Goal: Complete application form

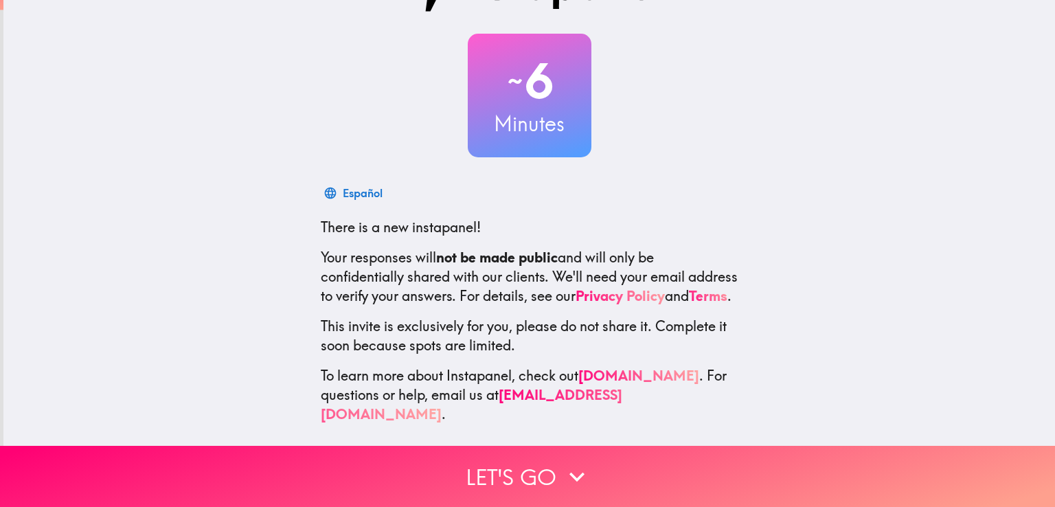
scroll to position [65, 0]
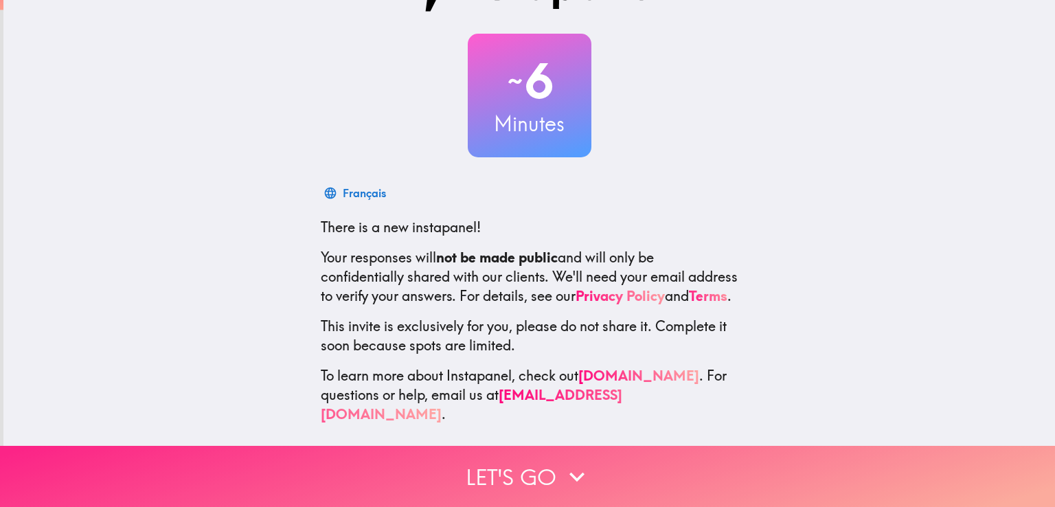
click at [510, 457] on button "Let's go" at bounding box center [527, 476] width 1055 height 61
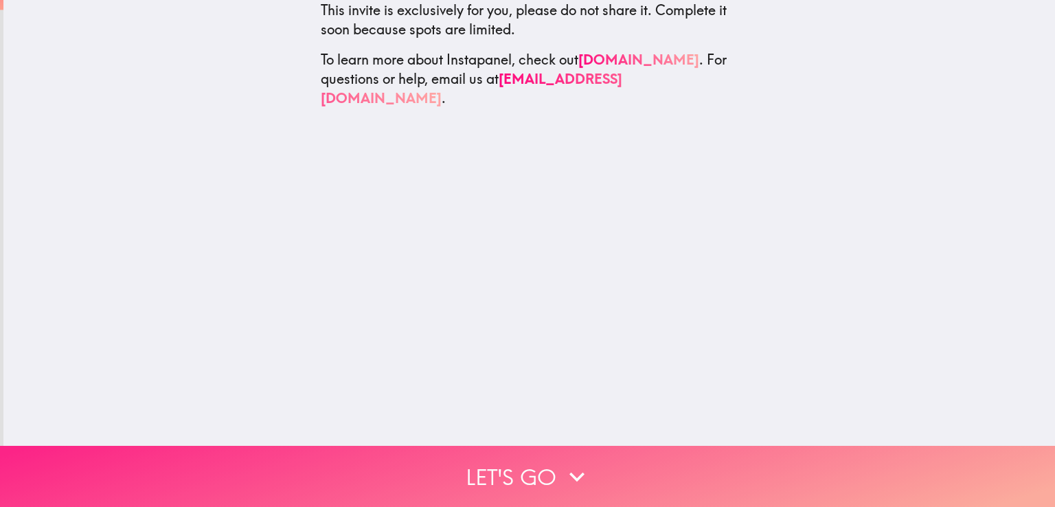
scroll to position [0, 0]
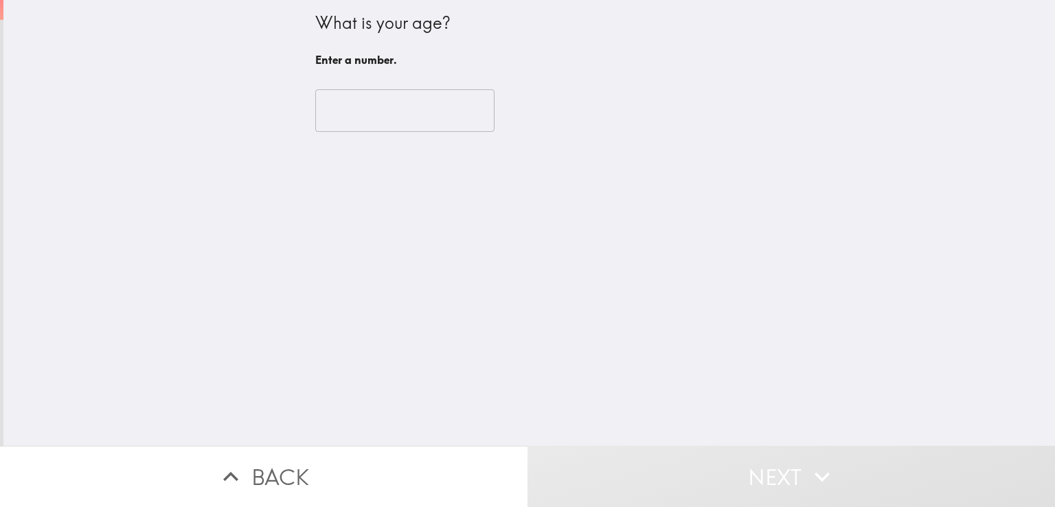
click at [357, 113] on input "number" at bounding box center [404, 110] width 179 height 43
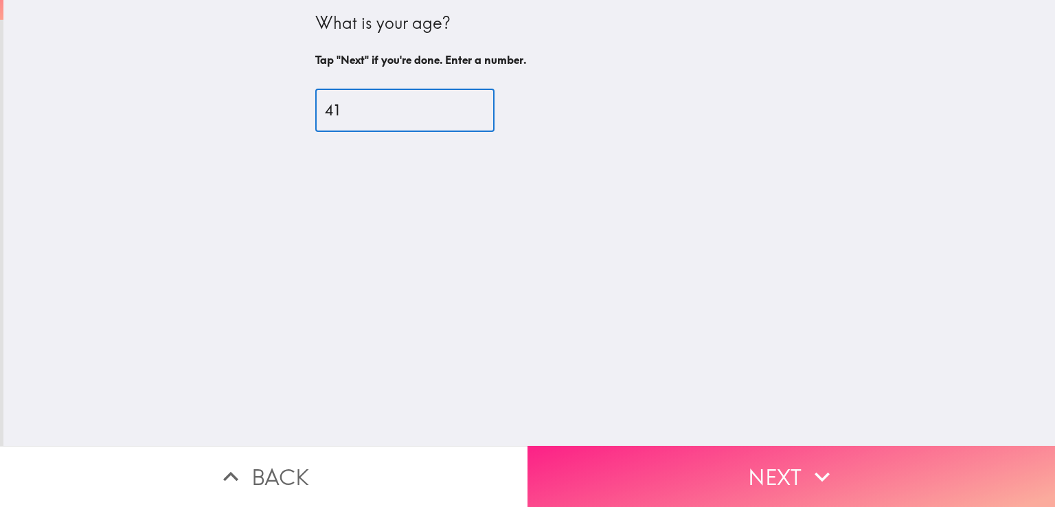
type input "41"
click at [692, 448] on button "Next" at bounding box center [790, 476] width 527 height 61
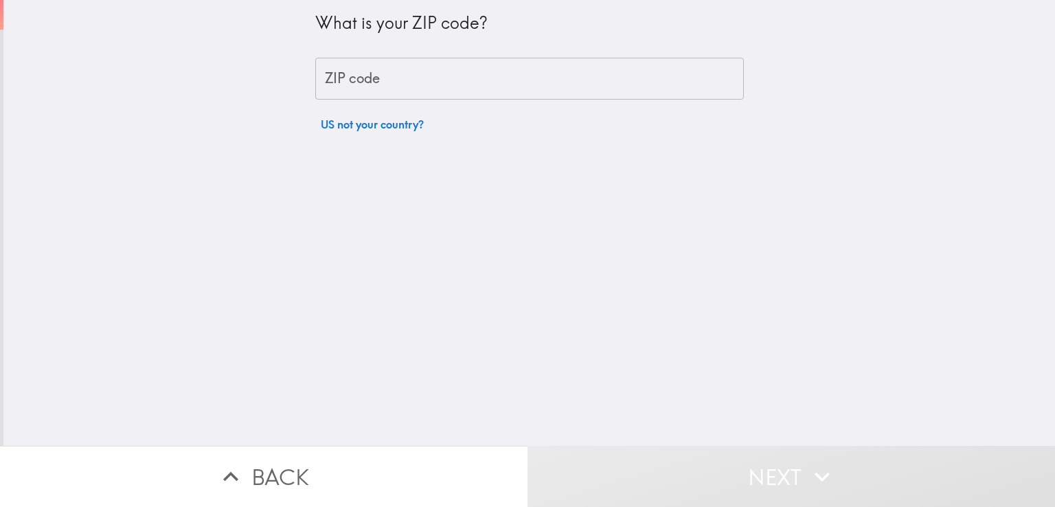
click at [395, 80] on input "ZIP code" at bounding box center [529, 79] width 428 height 43
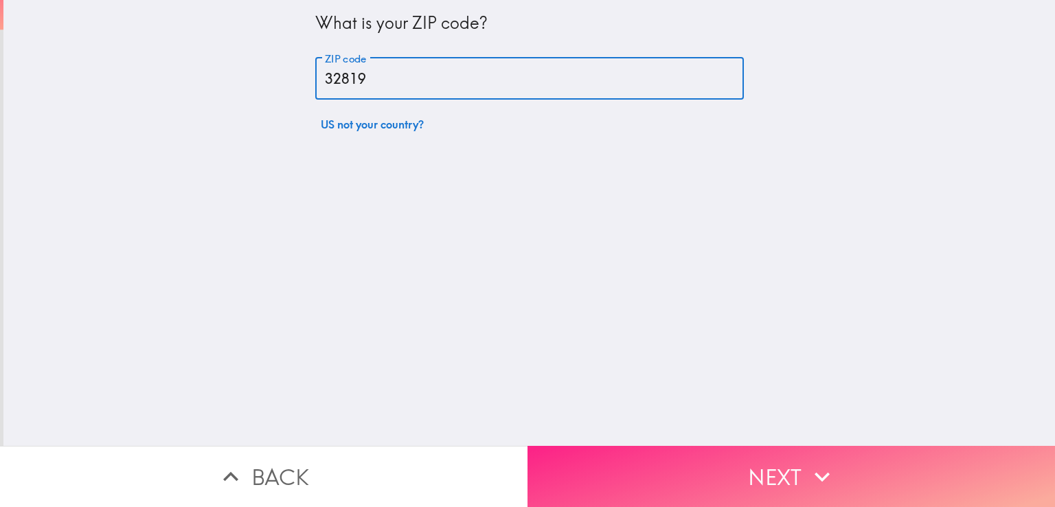
type input "32819"
click at [646, 456] on button "Next" at bounding box center [790, 476] width 527 height 61
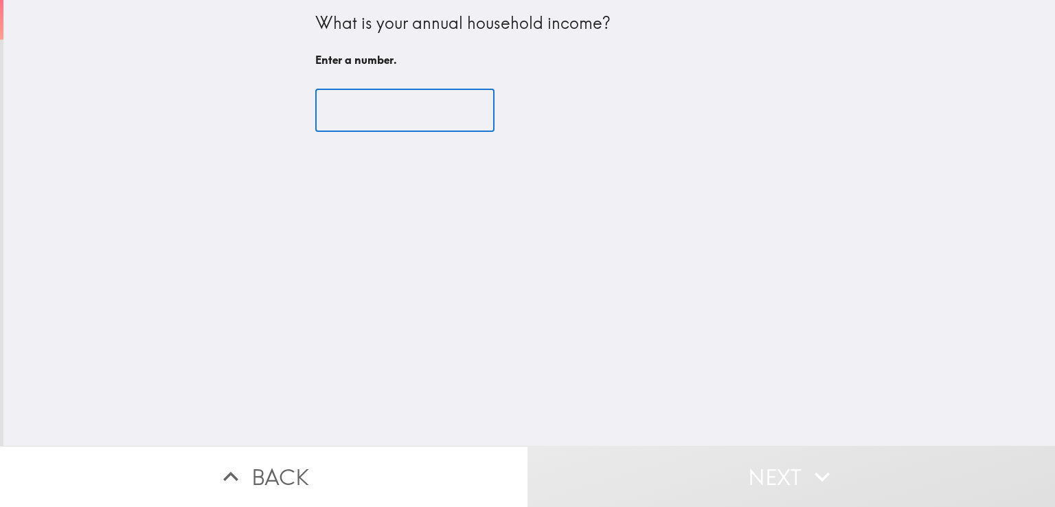
click at [363, 113] on input "number" at bounding box center [404, 110] width 179 height 43
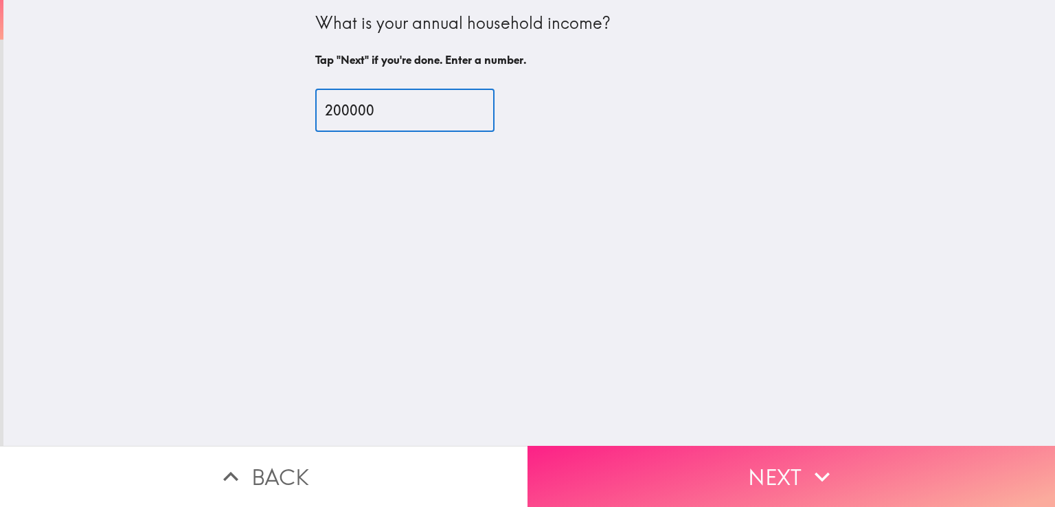
type input "200000"
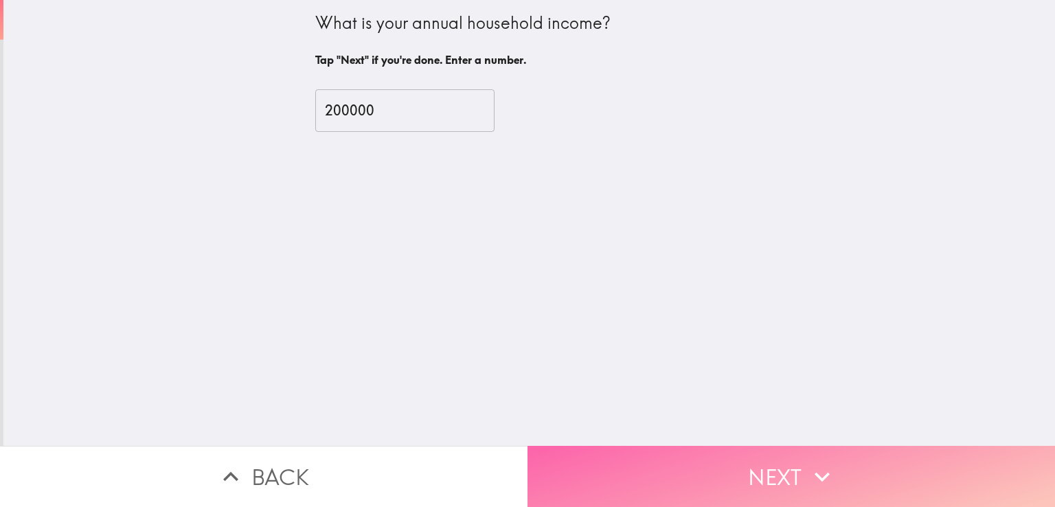
click at [654, 452] on button "Next" at bounding box center [790, 476] width 527 height 61
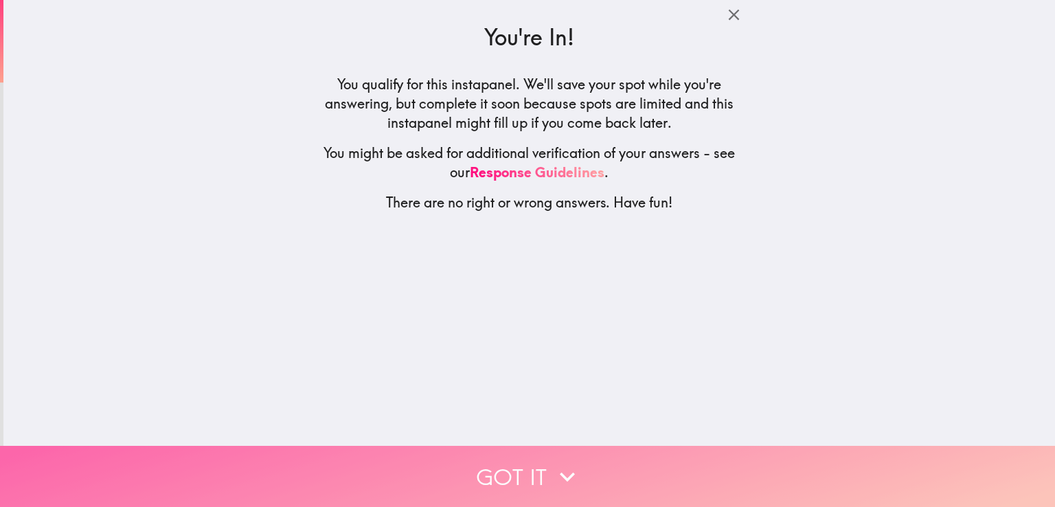
click at [617, 457] on button "Got it" at bounding box center [527, 476] width 1055 height 61
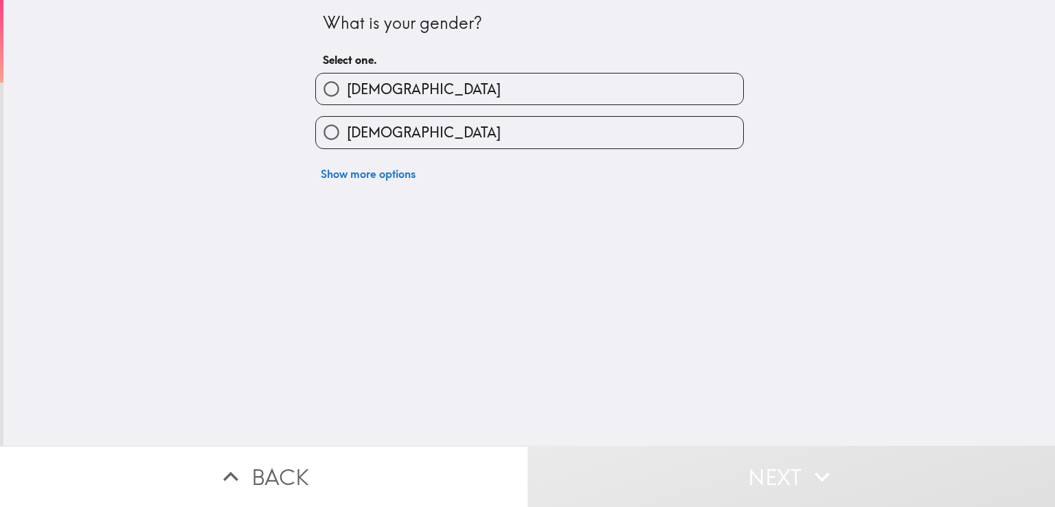
click at [413, 84] on label "[DEMOGRAPHIC_DATA]" at bounding box center [529, 88] width 427 height 31
click at [347, 84] on input "[DEMOGRAPHIC_DATA]" at bounding box center [331, 88] width 31 height 31
radio input "true"
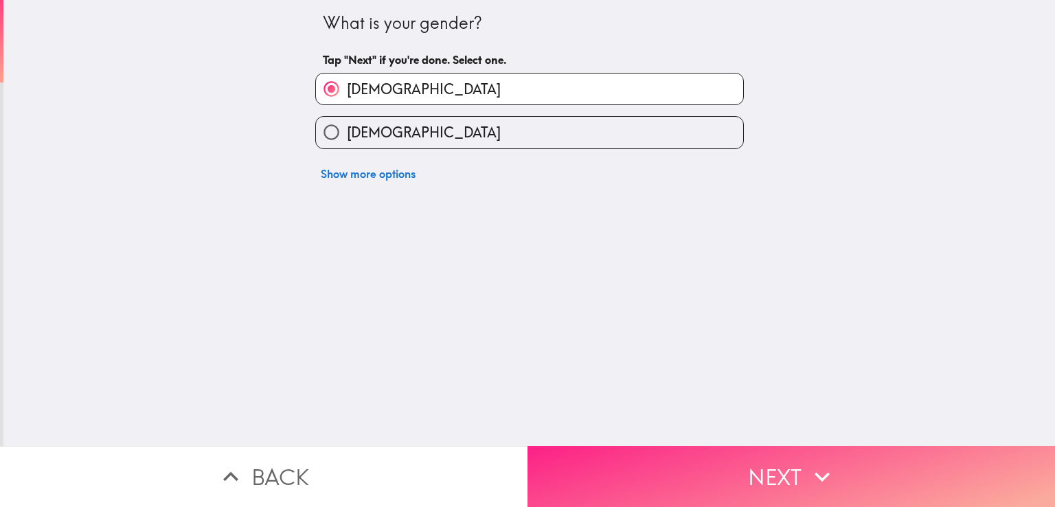
click at [721, 459] on button "Next" at bounding box center [790, 476] width 527 height 61
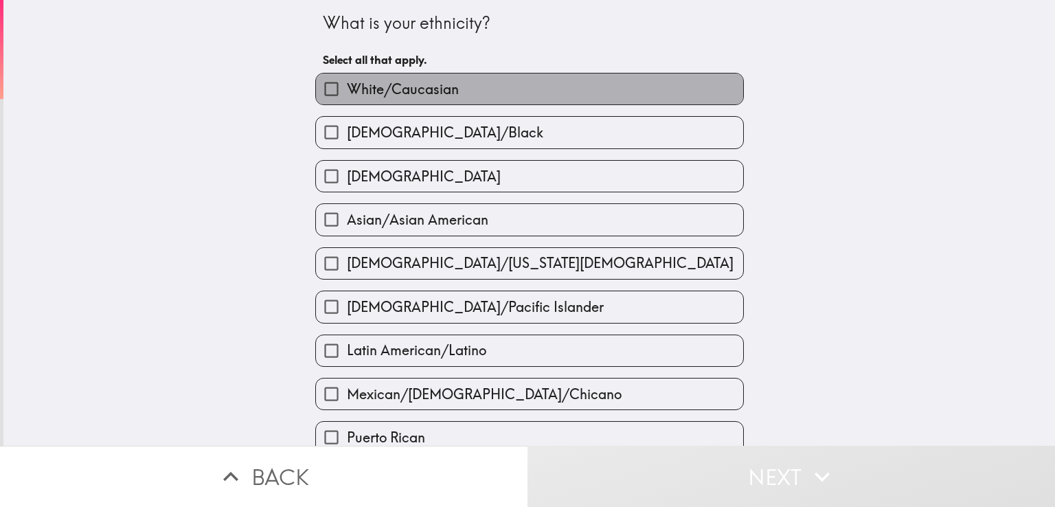
click at [366, 83] on span "White/Caucasian" at bounding box center [403, 89] width 112 height 19
click at [347, 83] on input "White/Caucasian" at bounding box center [331, 88] width 31 height 31
checkbox input "true"
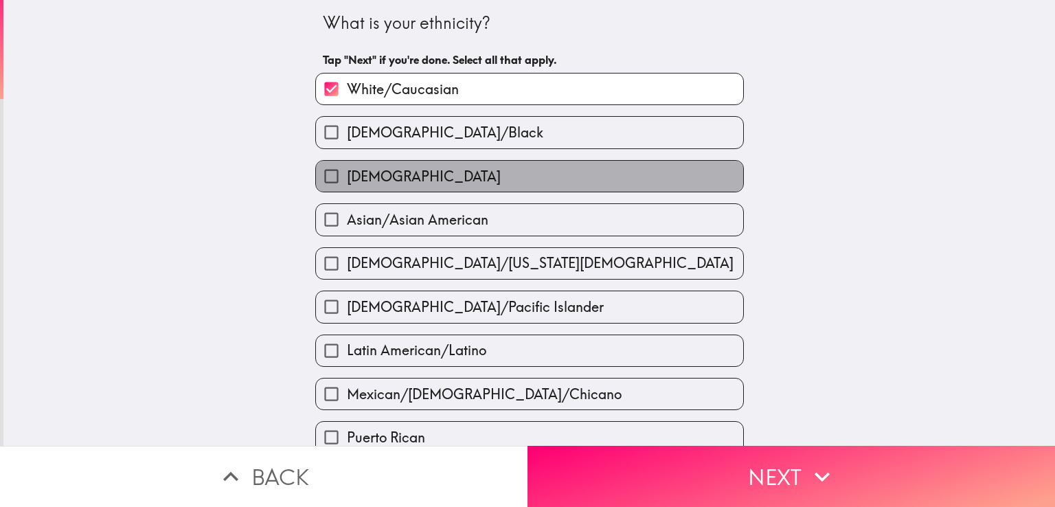
click at [363, 174] on span "[DEMOGRAPHIC_DATA]" at bounding box center [424, 176] width 154 height 19
click at [347, 174] on input "[DEMOGRAPHIC_DATA]" at bounding box center [331, 176] width 31 height 31
checkbox input "true"
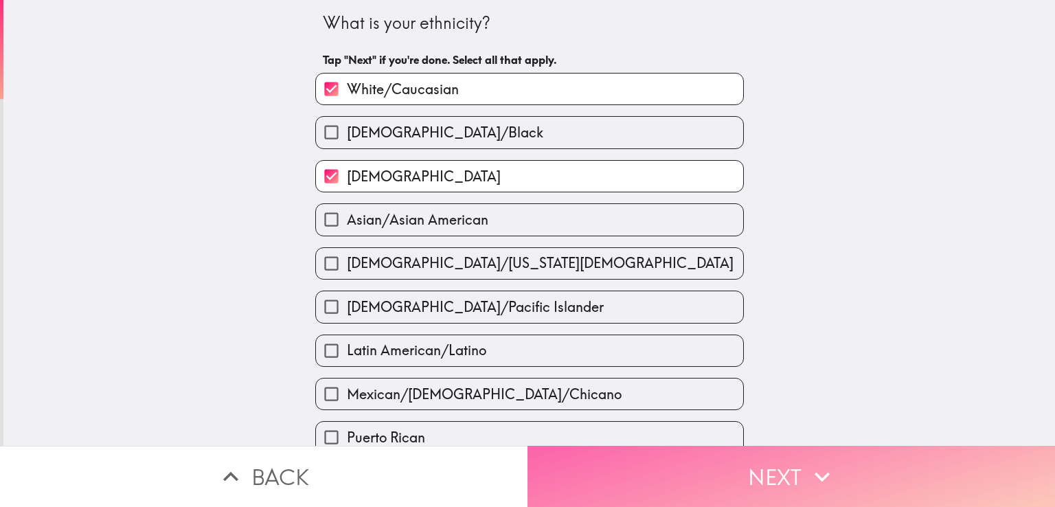
click at [670, 457] on button "Next" at bounding box center [790, 476] width 527 height 61
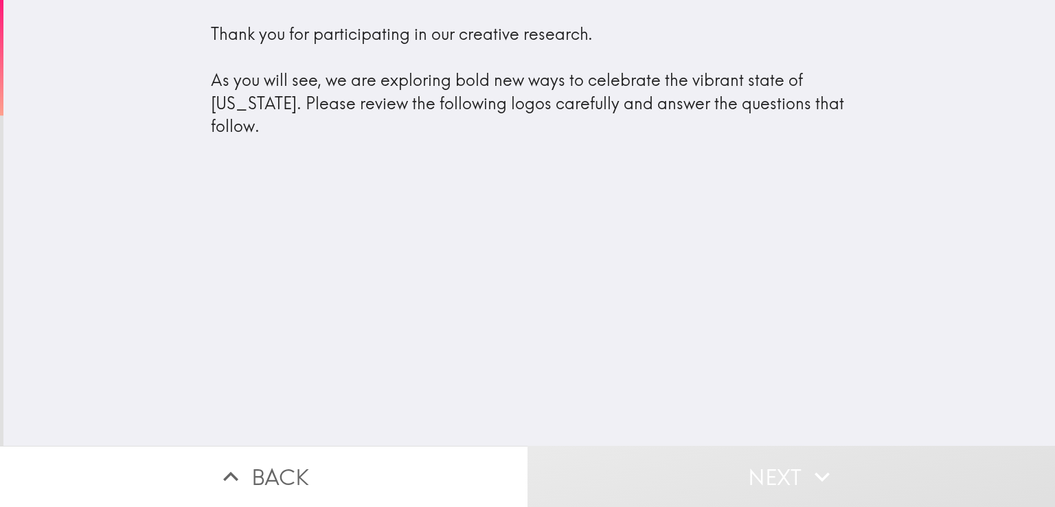
click at [486, 91] on div "Thank you for participating in our creative research. As you will see, we are e…" at bounding box center [529, 80] width 637 height 115
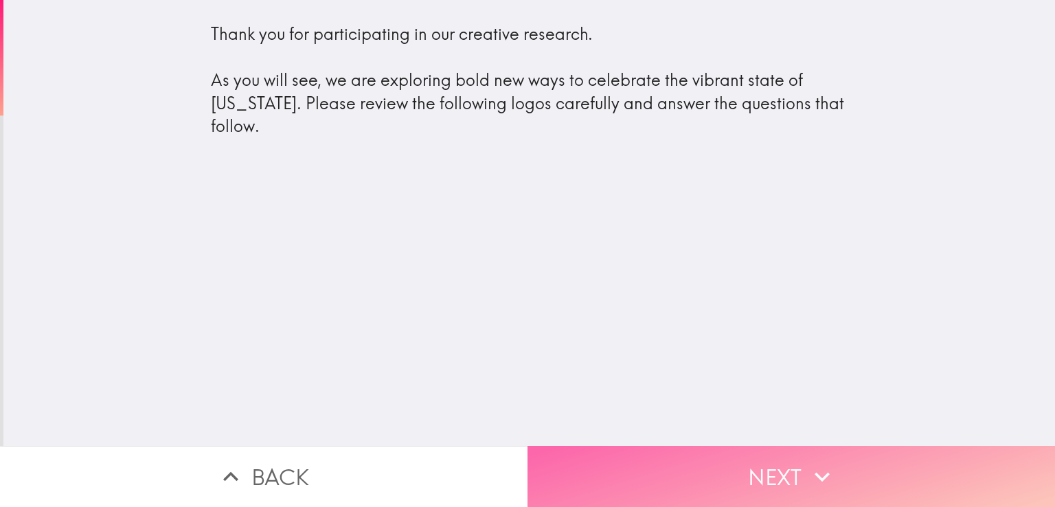
click at [691, 455] on button "Next" at bounding box center [790, 476] width 527 height 61
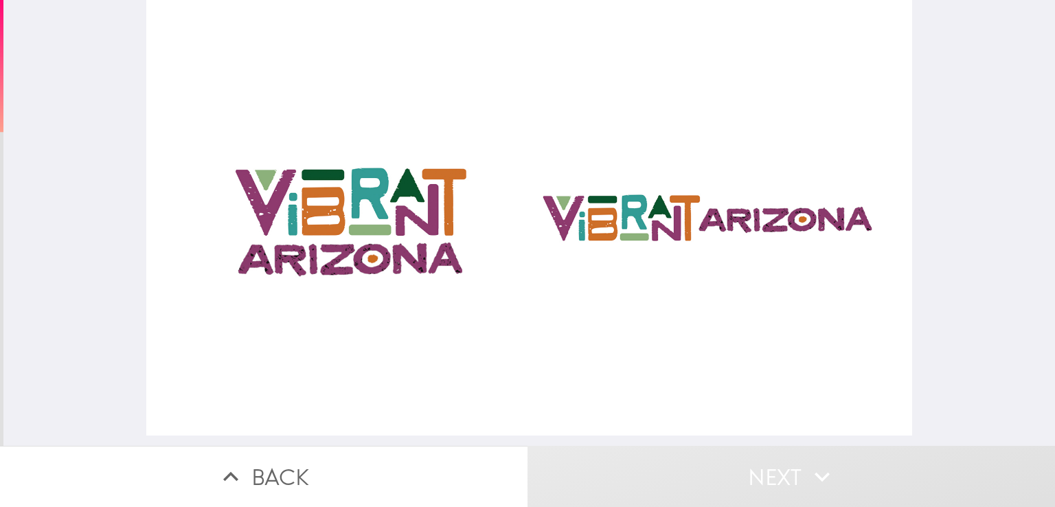
click at [347, 207] on div at bounding box center [529, 217] width 766 height 435
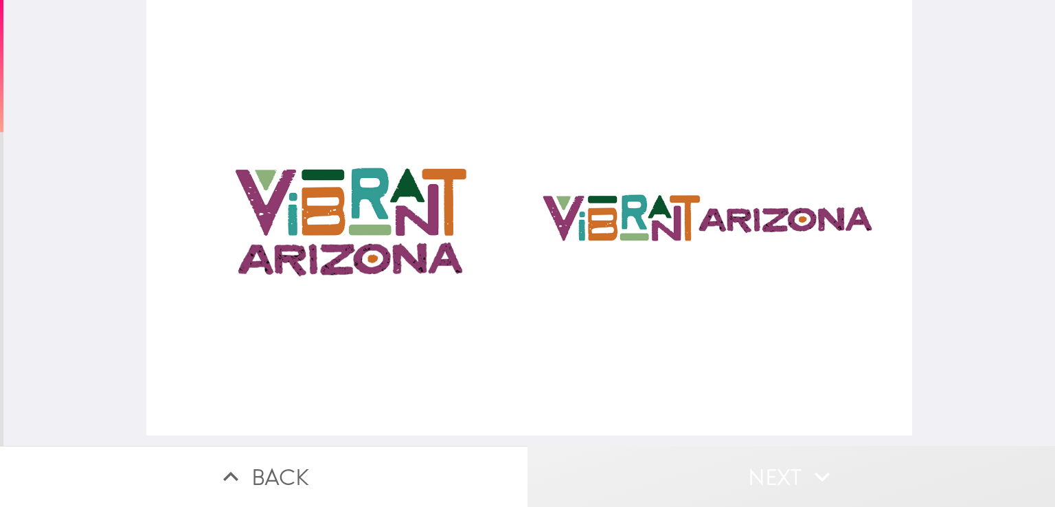
click at [766, 463] on button "Next" at bounding box center [790, 476] width 527 height 61
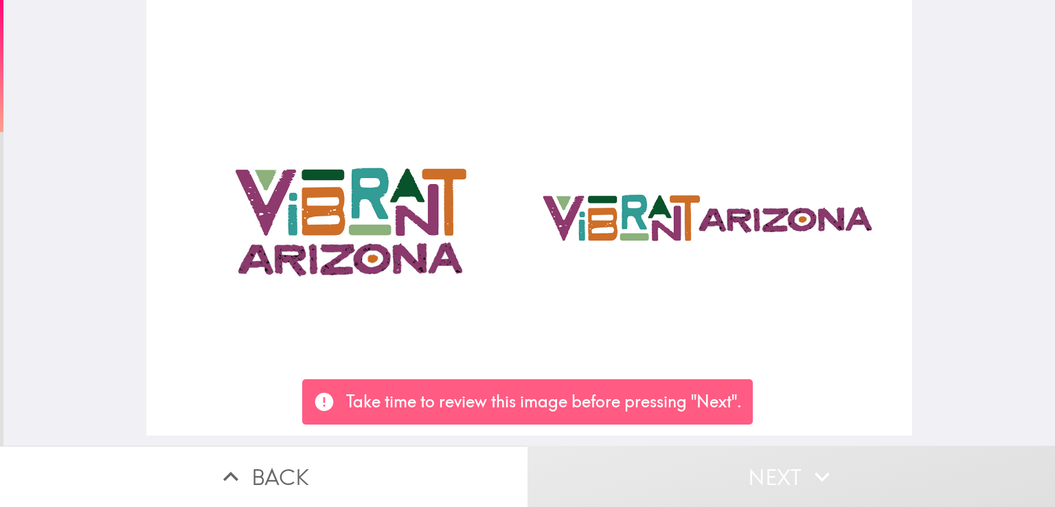
click at [753, 226] on div at bounding box center [529, 217] width 766 height 435
click at [374, 229] on div at bounding box center [529, 217] width 766 height 435
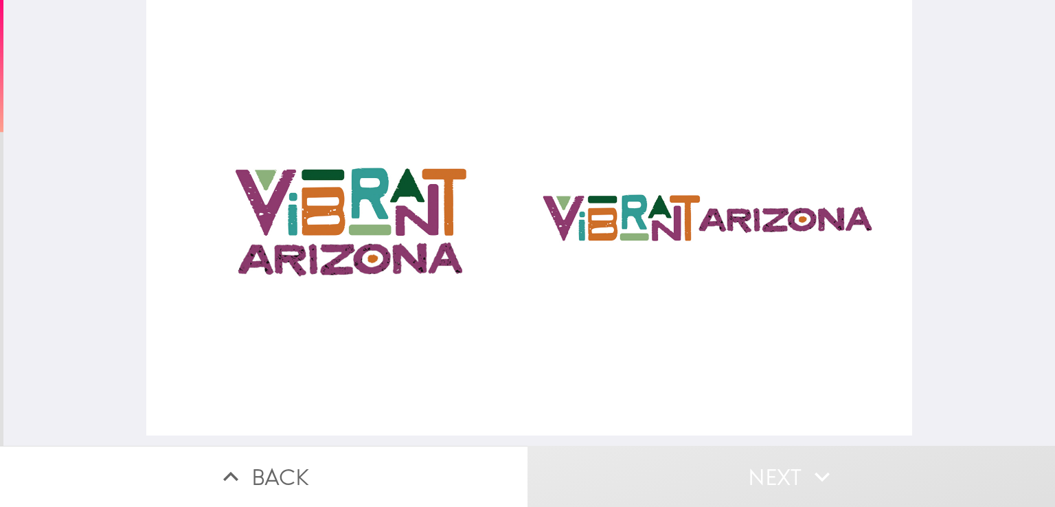
click at [374, 229] on div at bounding box center [529, 217] width 766 height 435
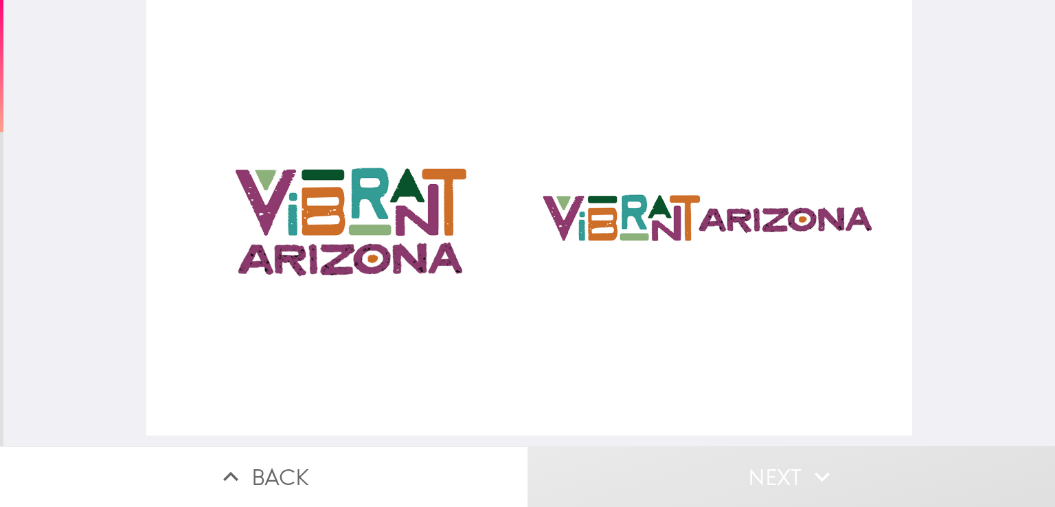
click at [374, 229] on div at bounding box center [529, 217] width 766 height 435
click at [353, 223] on div at bounding box center [529, 217] width 766 height 435
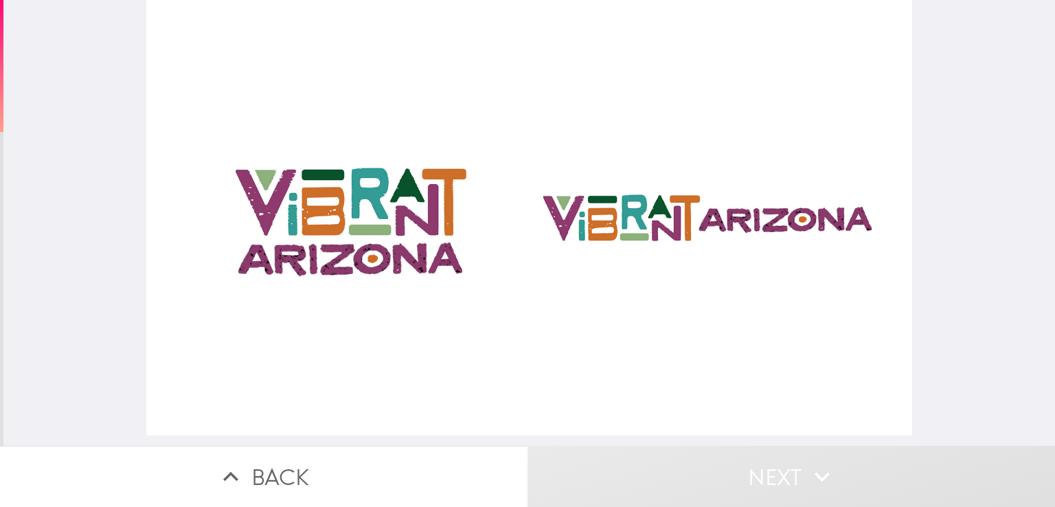
click at [353, 223] on div at bounding box center [529, 217] width 766 height 435
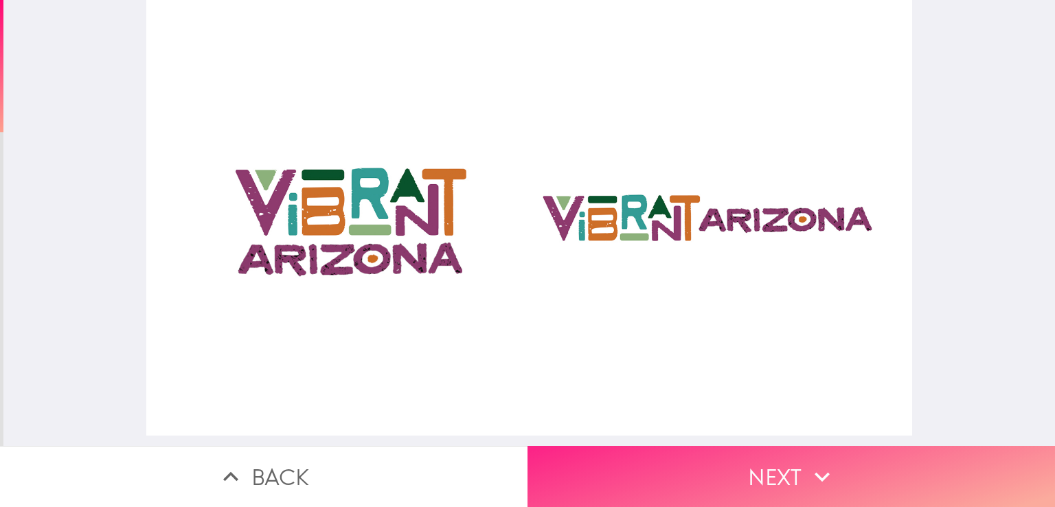
click at [709, 465] on button "Next" at bounding box center [790, 476] width 527 height 61
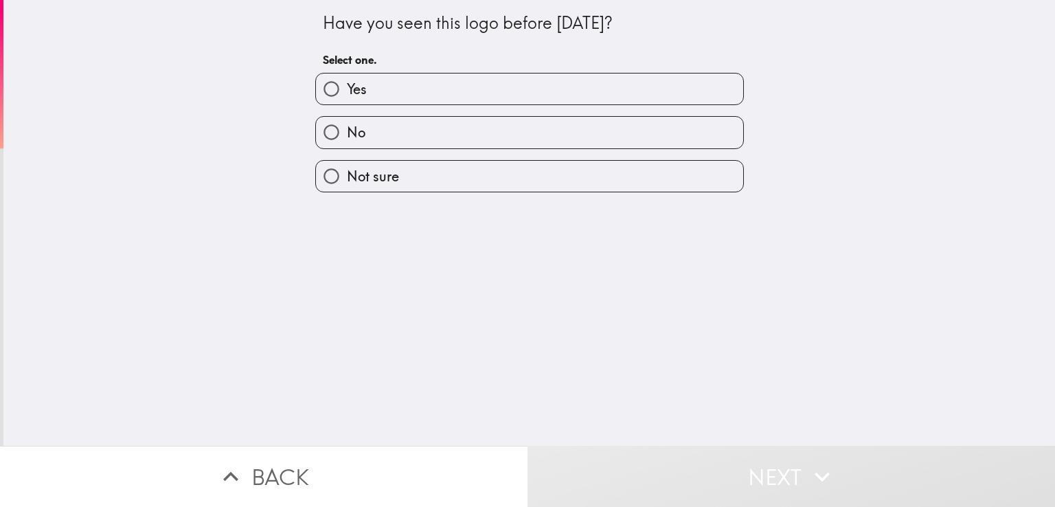
click at [453, 291] on div "Have you seen this logo before [DATE]? Select one. Yes No Not sure" at bounding box center [528, 223] width 1051 height 446
click at [355, 78] on label "Yes" at bounding box center [529, 88] width 427 height 31
click at [347, 78] on input "Yes" at bounding box center [331, 88] width 31 height 31
radio input "true"
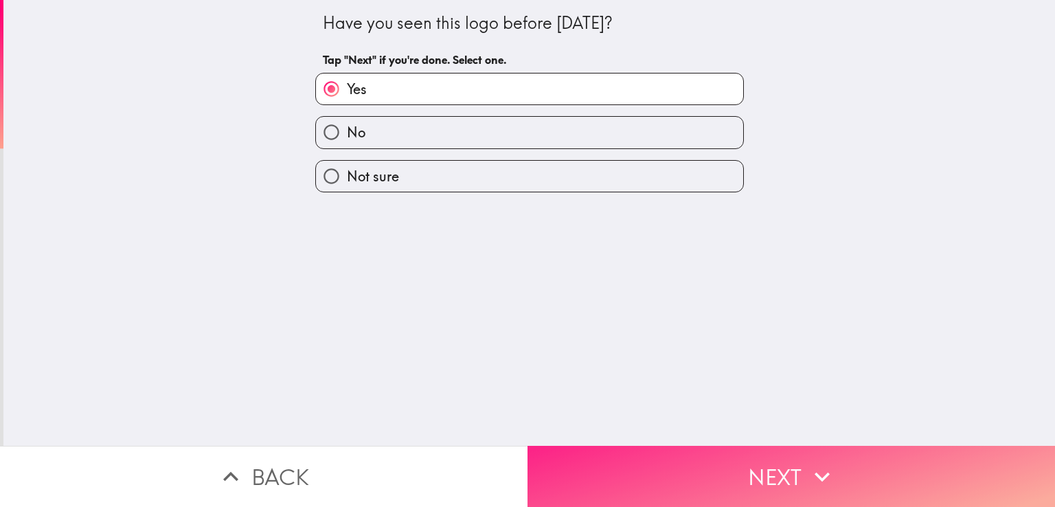
click at [764, 454] on button "Next" at bounding box center [790, 476] width 527 height 61
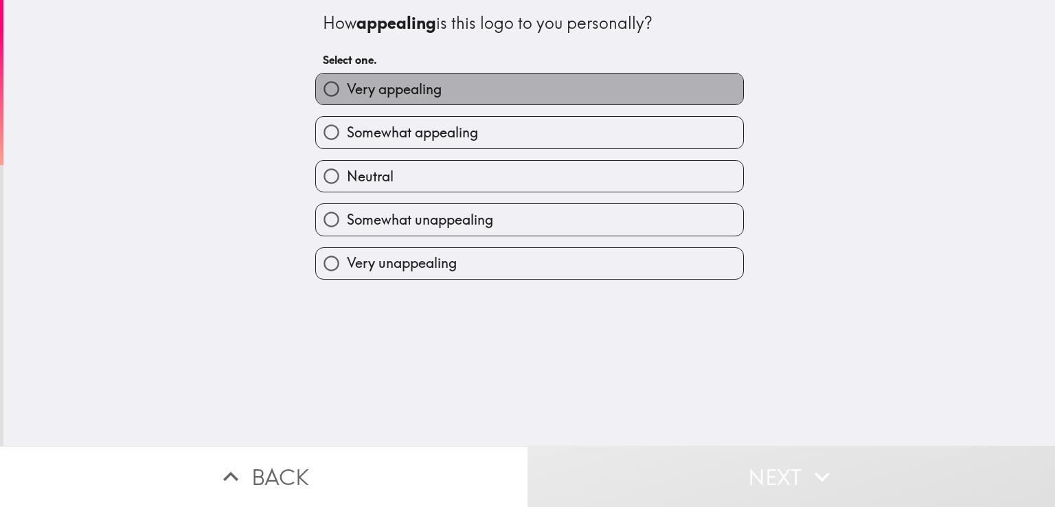
click at [406, 102] on label "Very appealing" at bounding box center [529, 88] width 427 height 31
click at [347, 102] on input "Very appealing" at bounding box center [331, 88] width 31 height 31
radio input "true"
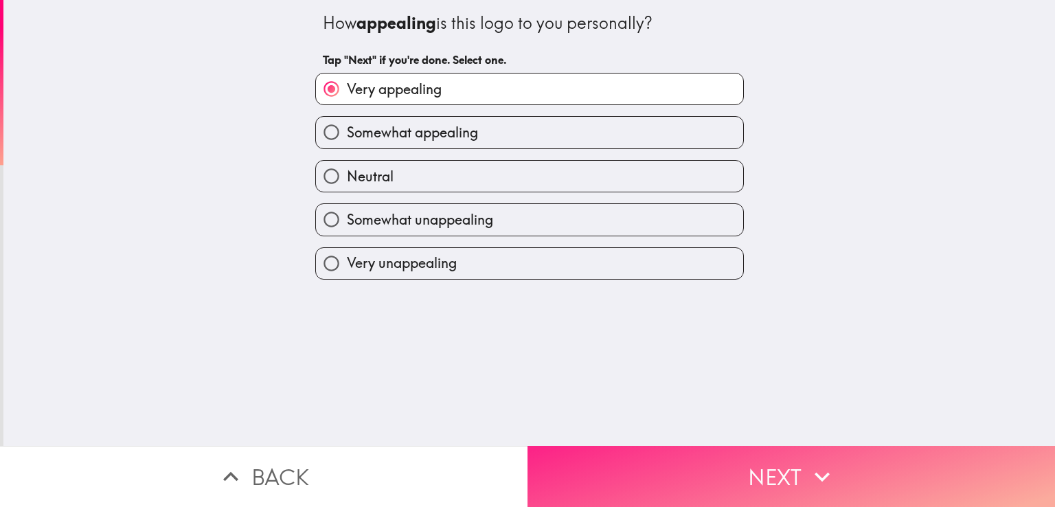
click at [699, 457] on button "Next" at bounding box center [790, 476] width 527 height 61
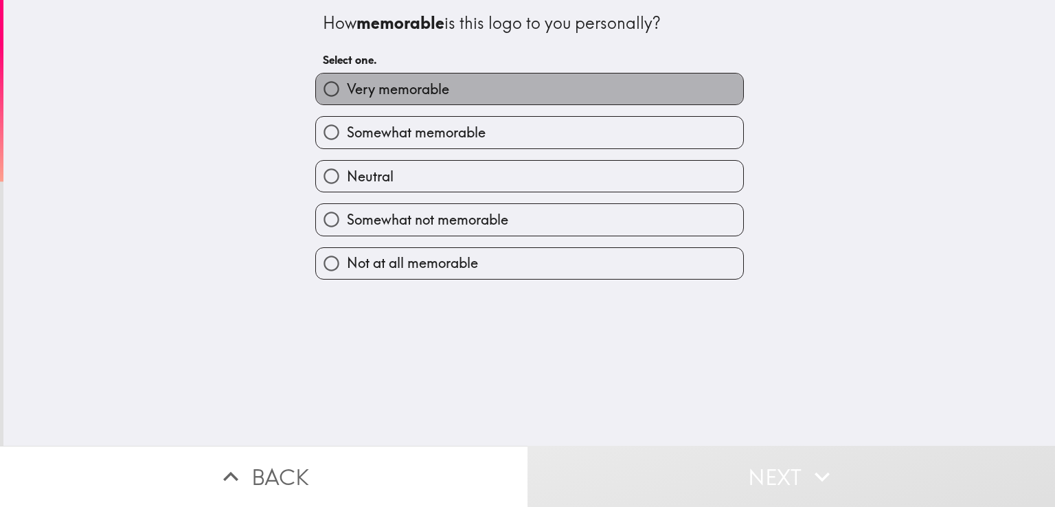
click at [363, 91] on span "Very memorable" at bounding box center [398, 89] width 102 height 19
click at [347, 91] on input "Very memorable" at bounding box center [331, 88] width 31 height 31
radio input "true"
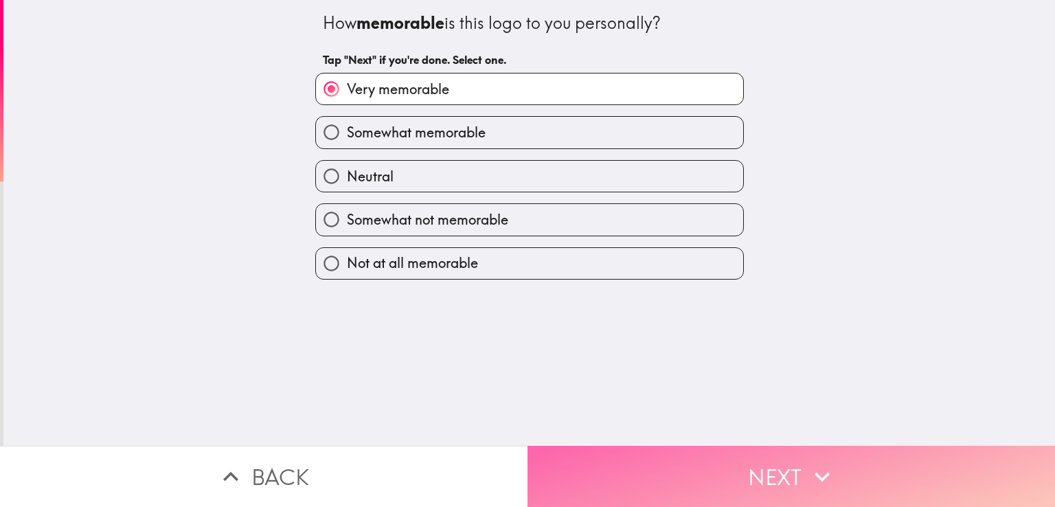
click at [664, 455] on button "Next" at bounding box center [790, 476] width 527 height 61
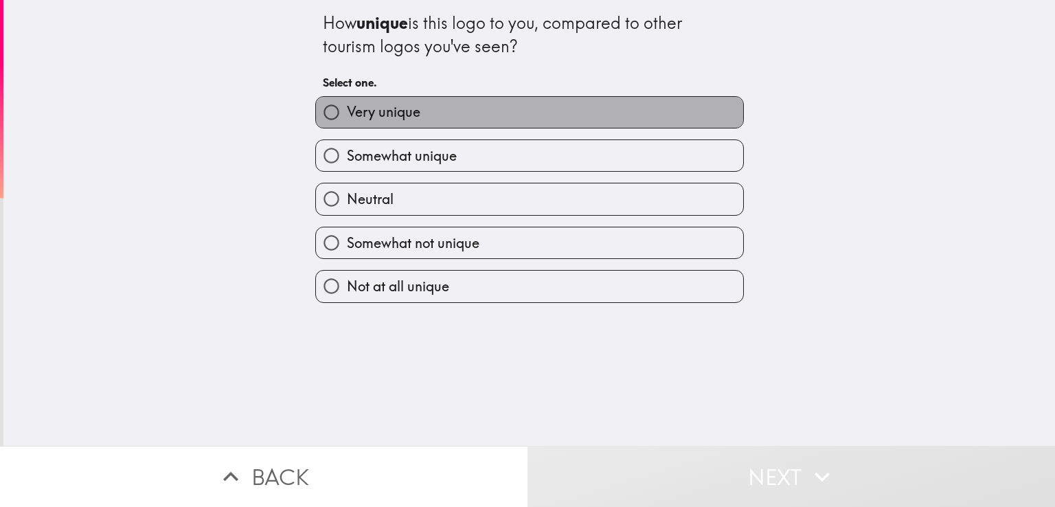
click at [368, 113] on span "Very unique" at bounding box center [383, 111] width 73 height 19
click at [347, 113] on input "Very unique" at bounding box center [331, 112] width 31 height 31
radio input "true"
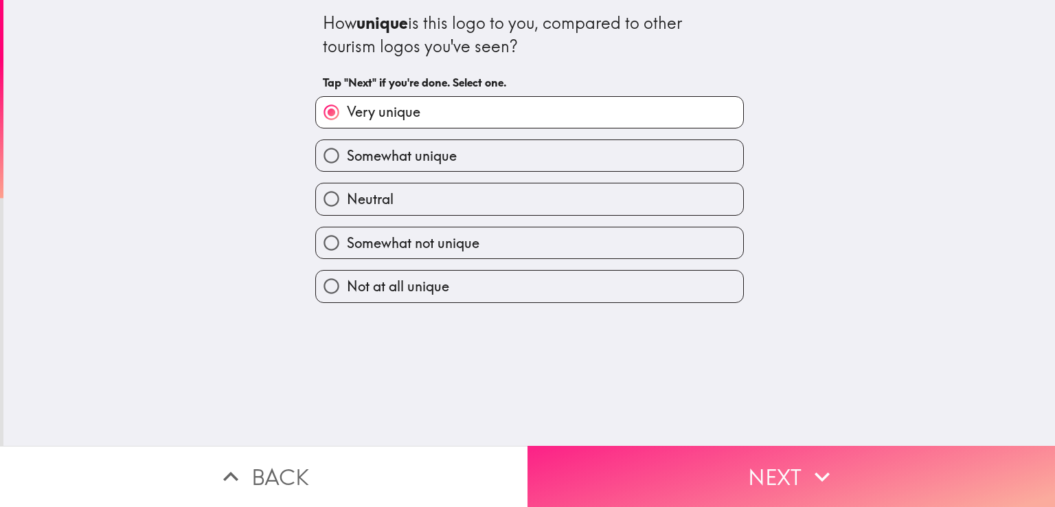
click at [656, 451] on button "Next" at bounding box center [790, 476] width 527 height 61
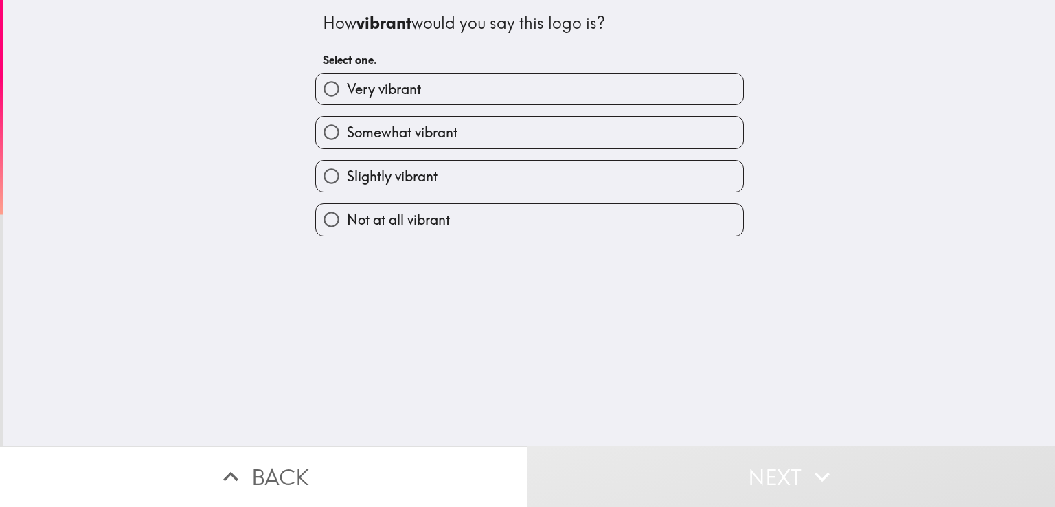
click at [368, 89] on span "Very vibrant" at bounding box center [384, 89] width 74 height 19
click at [347, 89] on input "Very vibrant" at bounding box center [331, 88] width 31 height 31
radio input "true"
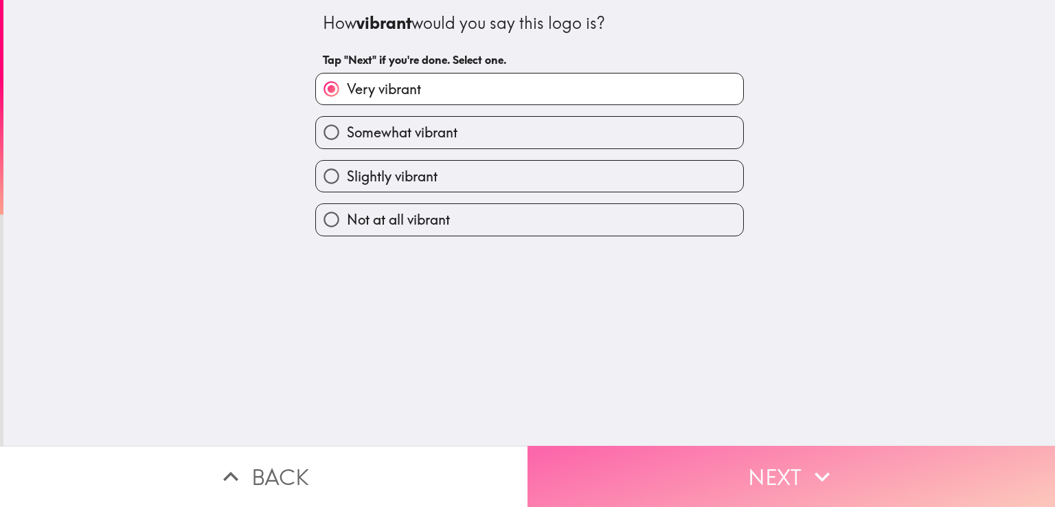
click at [680, 446] on button "Next" at bounding box center [790, 476] width 527 height 61
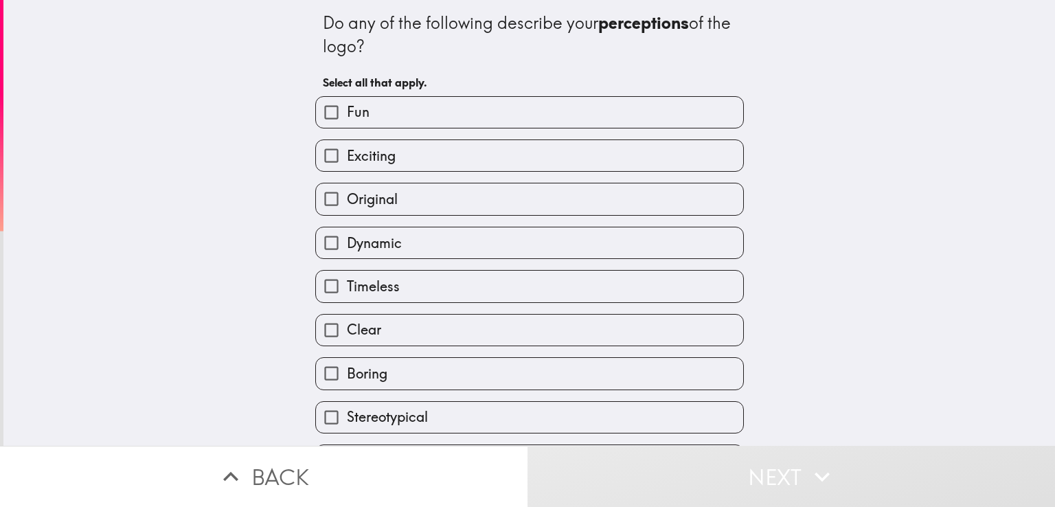
click at [351, 111] on span "Fun" at bounding box center [358, 111] width 23 height 19
click at [347, 111] on input "Fun" at bounding box center [331, 112] width 31 height 31
checkbox input "true"
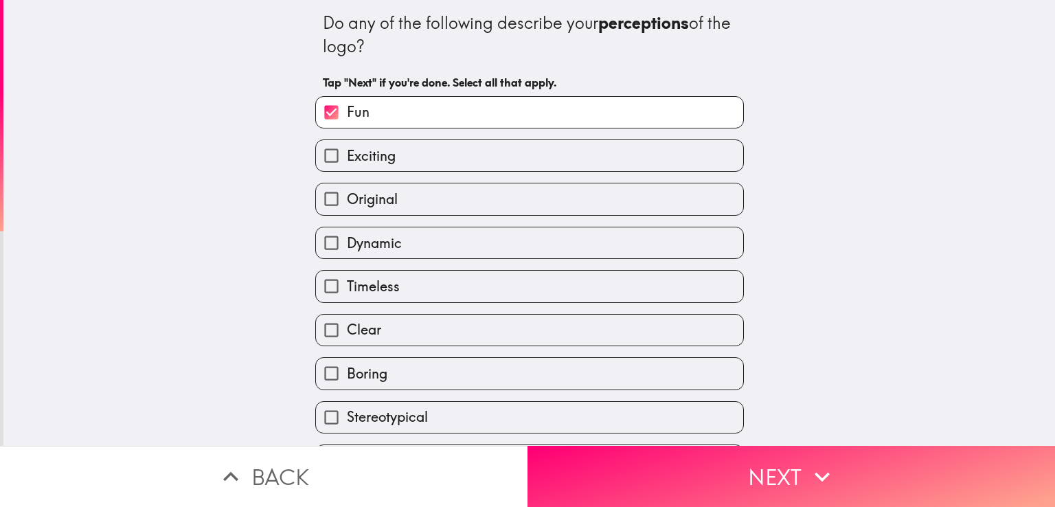
click at [351, 160] on span "Exciting" at bounding box center [371, 155] width 49 height 19
click at [347, 160] on input "Exciting" at bounding box center [331, 155] width 31 height 31
checkbox input "true"
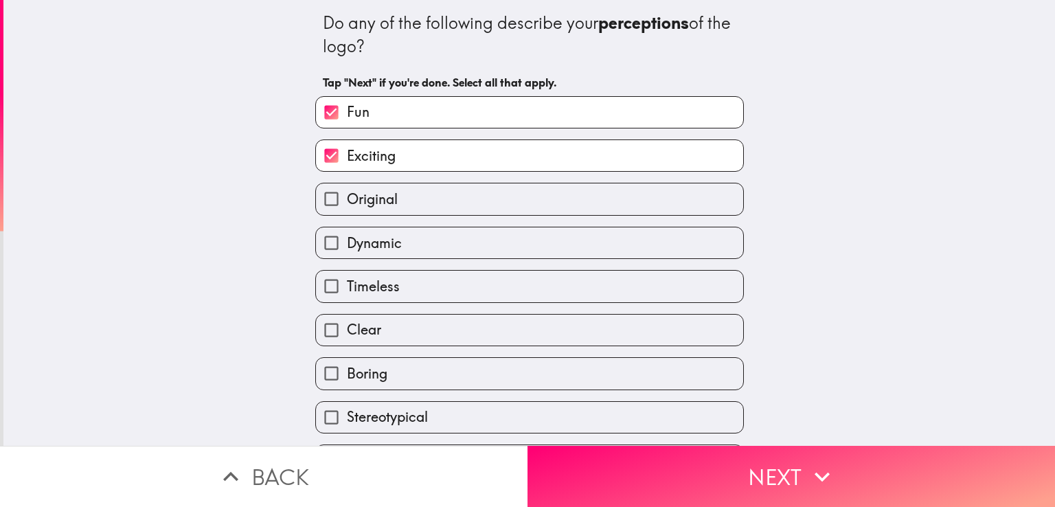
click at [352, 207] on span "Original" at bounding box center [372, 199] width 51 height 19
click at [347, 207] on input "Original" at bounding box center [331, 198] width 31 height 31
checkbox input "true"
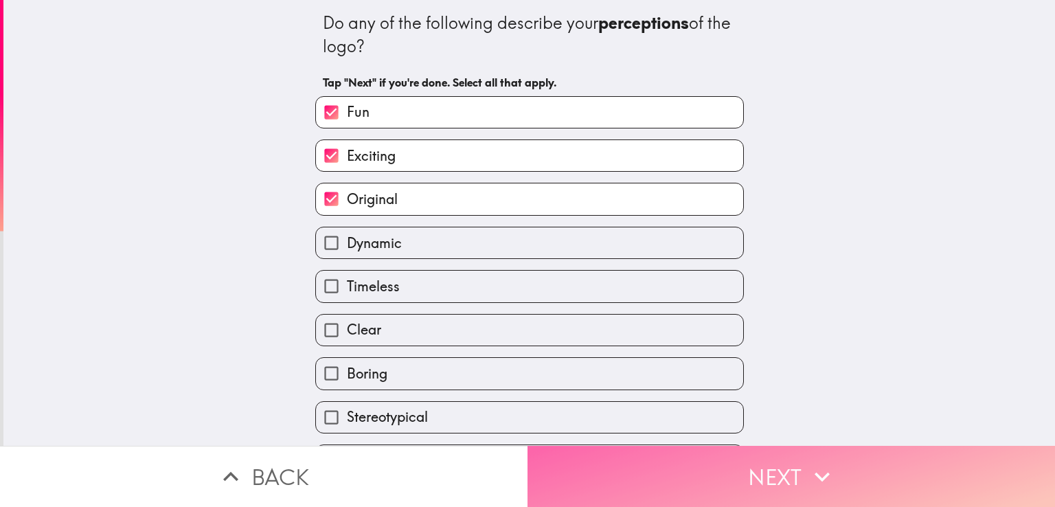
click at [726, 448] on button "Next" at bounding box center [790, 476] width 527 height 61
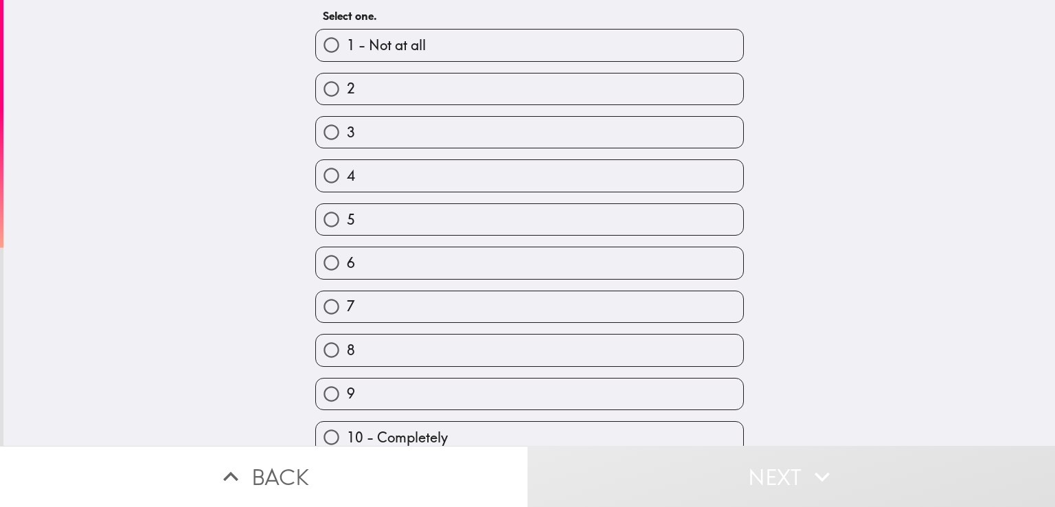
scroll to position [105, 0]
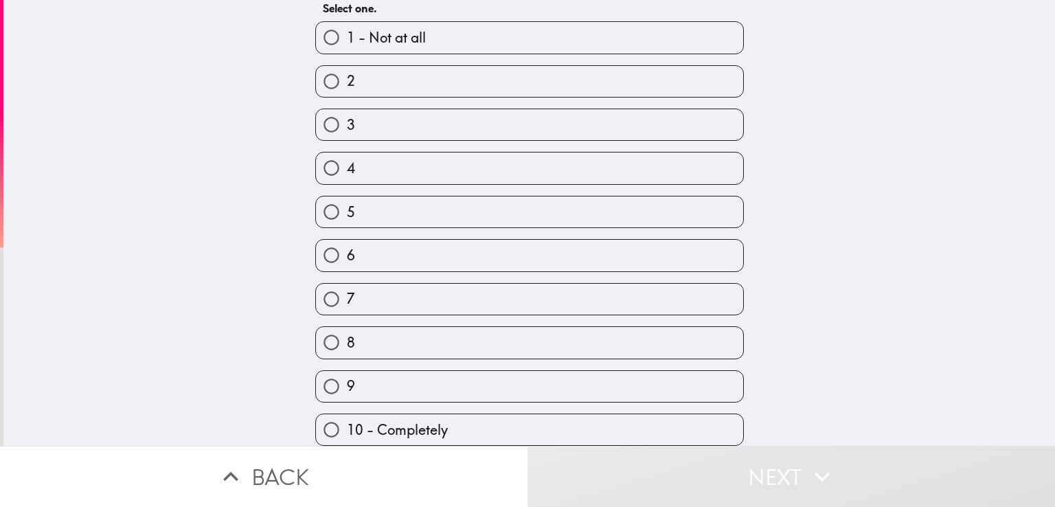
click at [459, 414] on label "10 - Completely" at bounding box center [529, 429] width 427 height 31
click at [347, 414] on input "10 - Completely" at bounding box center [331, 429] width 31 height 31
radio input "true"
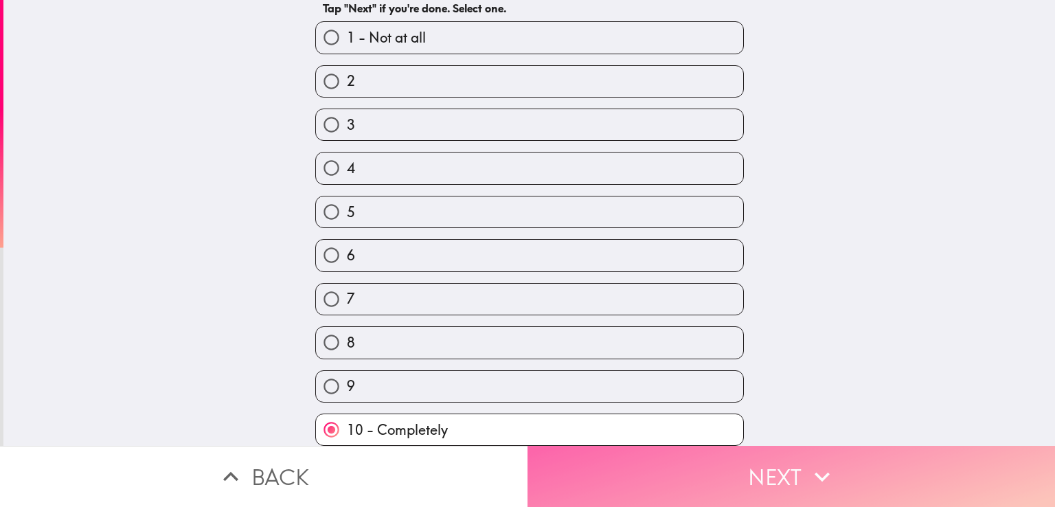
click at [730, 470] on button "Next" at bounding box center [790, 476] width 527 height 61
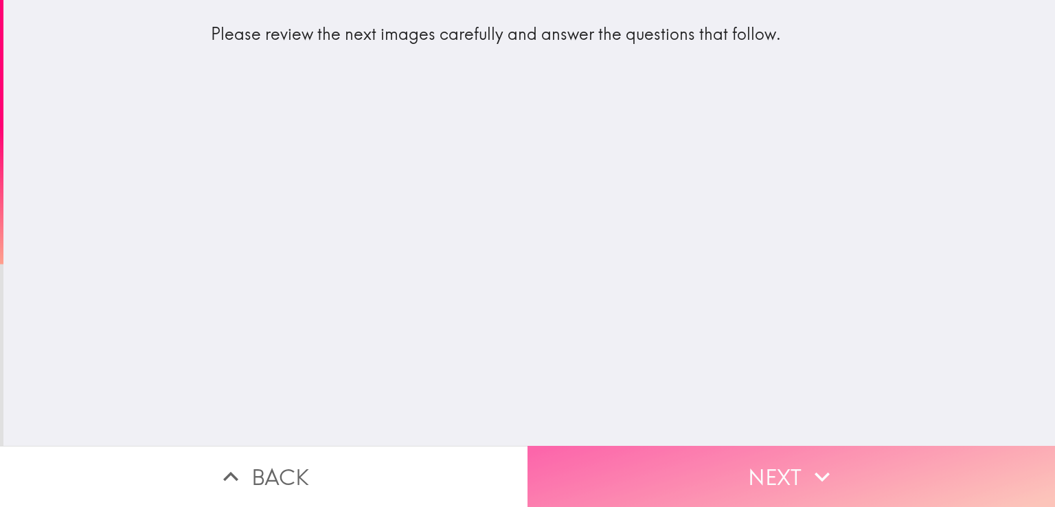
click at [728, 446] on button "Next" at bounding box center [790, 476] width 527 height 61
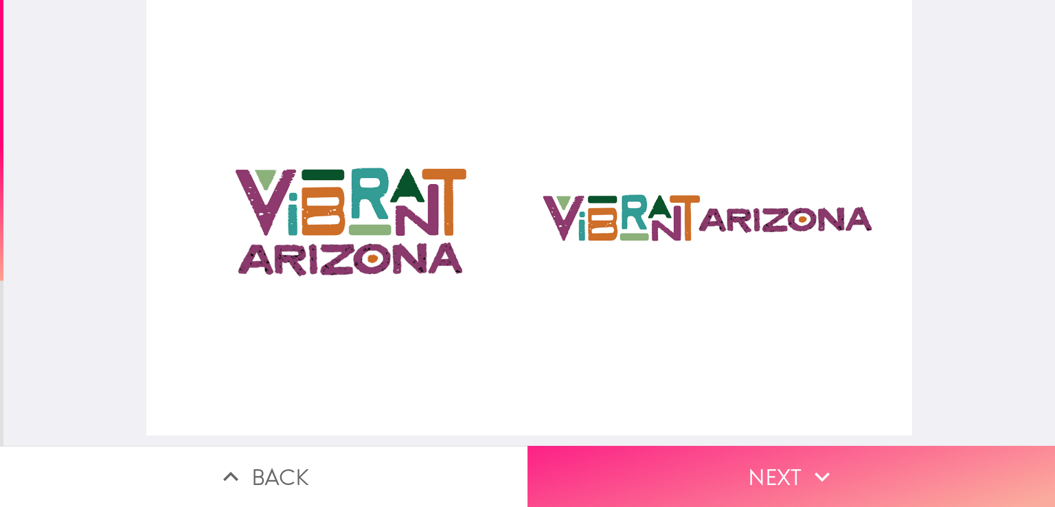
click at [654, 485] on button "Next" at bounding box center [790, 476] width 527 height 61
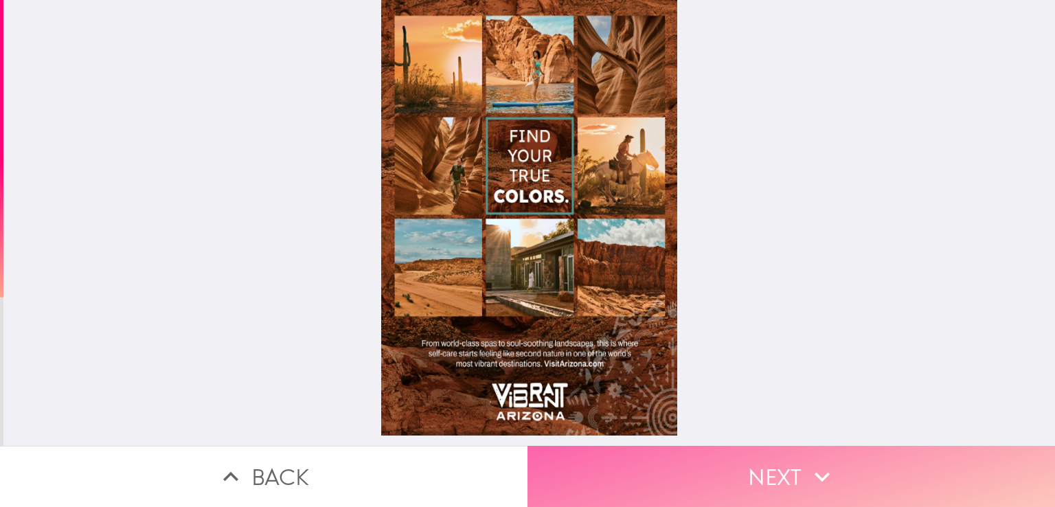
click at [605, 451] on button "Next" at bounding box center [790, 476] width 527 height 61
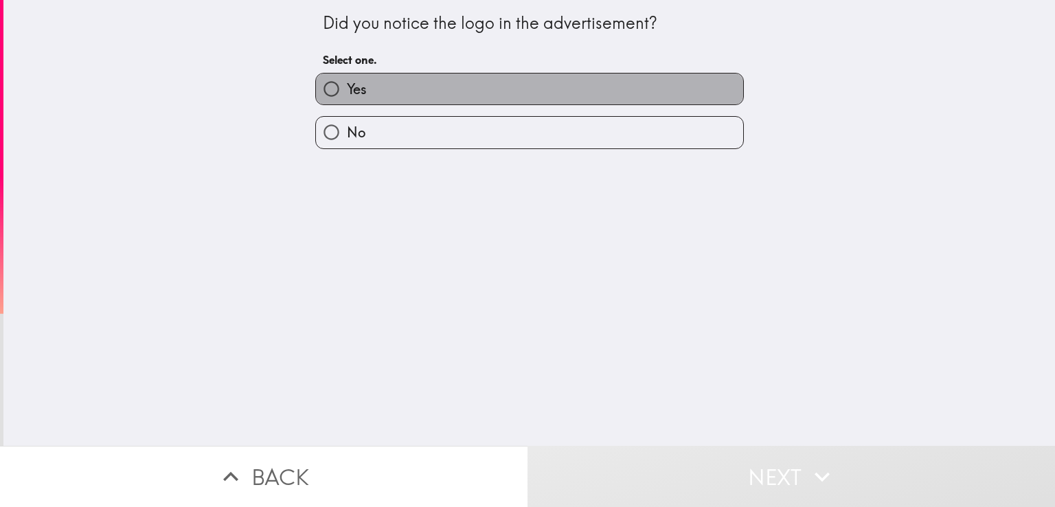
click at [468, 80] on label "Yes" at bounding box center [529, 88] width 427 height 31
click at [347, 80] on input "Yes" at bounding box center [331, 88] width 31 height 31
radio input "true"
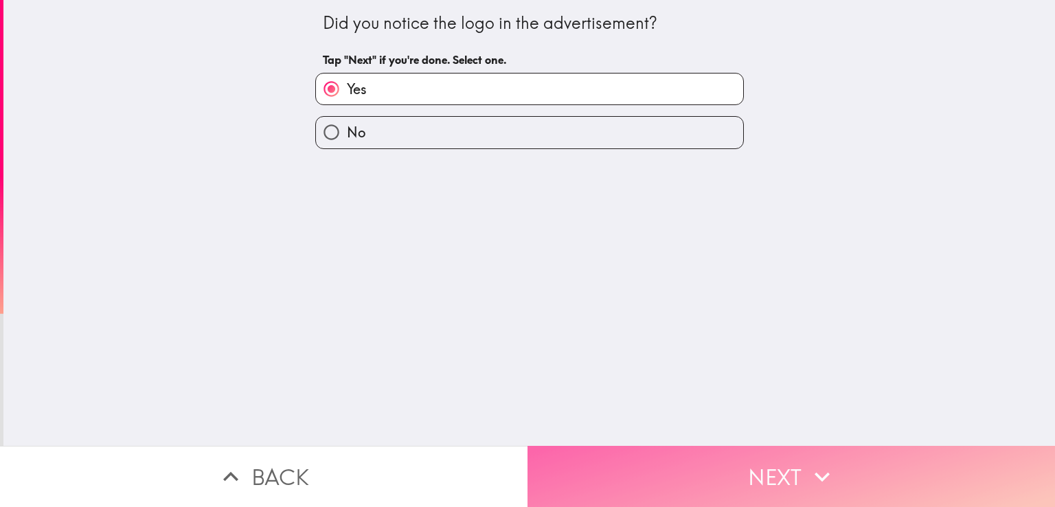
click at [577, 457] on button "Next" at bounding box center [790, 476] width 527 height 61
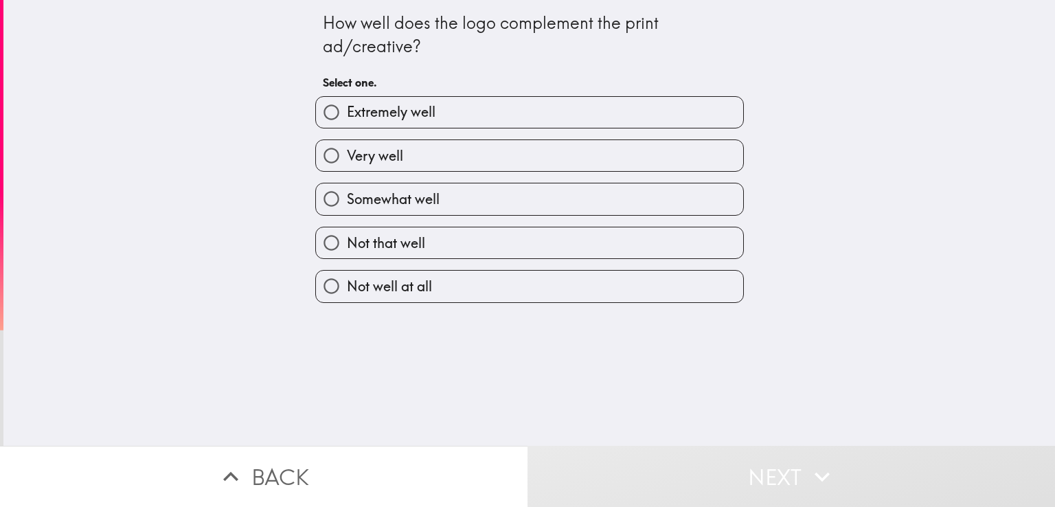
click at [381, 161] on span "Very well" at bounding box center [375, 155] width 56 height 19
click at [347, 161] on input "Very well" at bounding box center [331, 155] width 31 height 31
radio input "true"
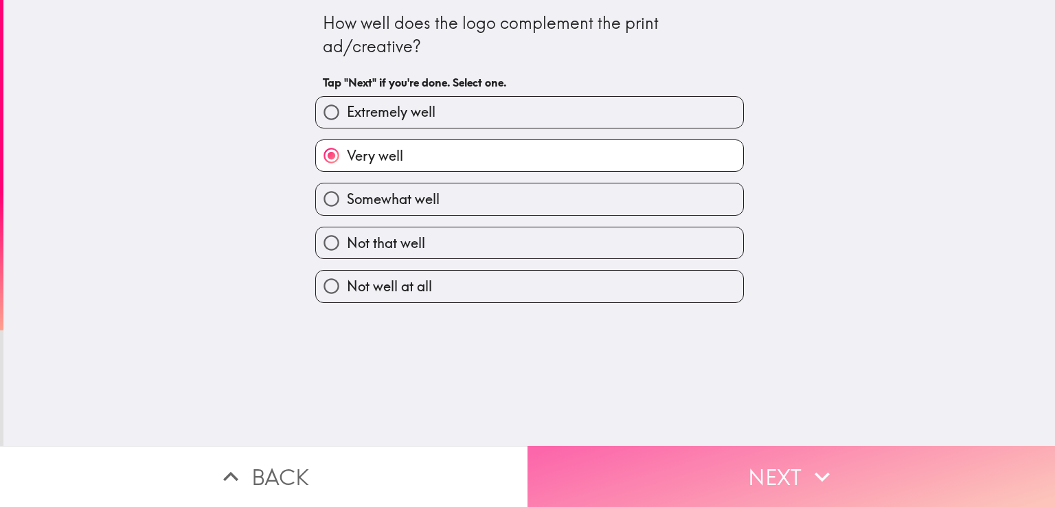
click at [657, 462] on button "Next" at bounding box center [790, 476] width 527 height 61
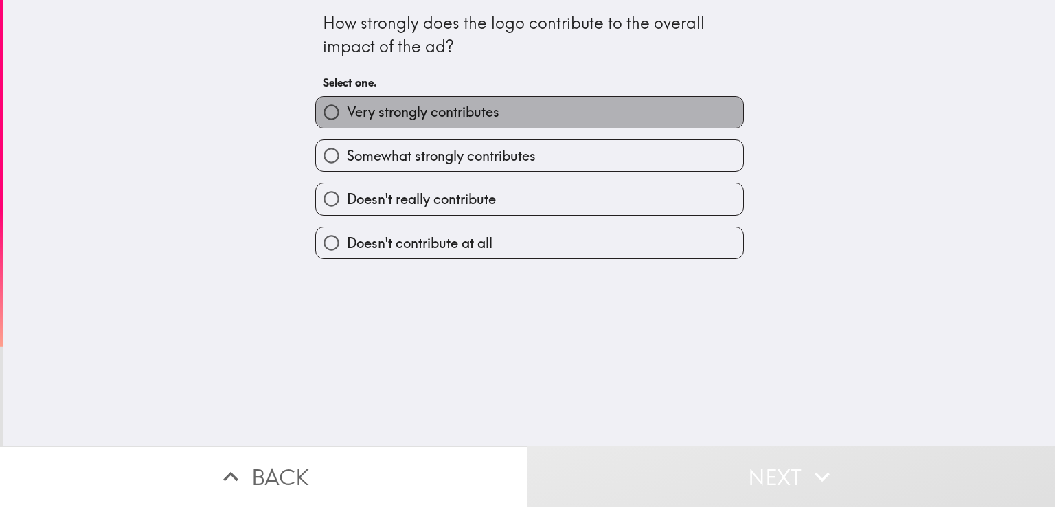
click at [387, 102] on span "Very strongly contributes" at bounding box center [423, 111] width 152 height 19
click at [347, 102] on input "Very strongly contributes" at bounding box center [331, 112] width 31 height 31
radio input "true"
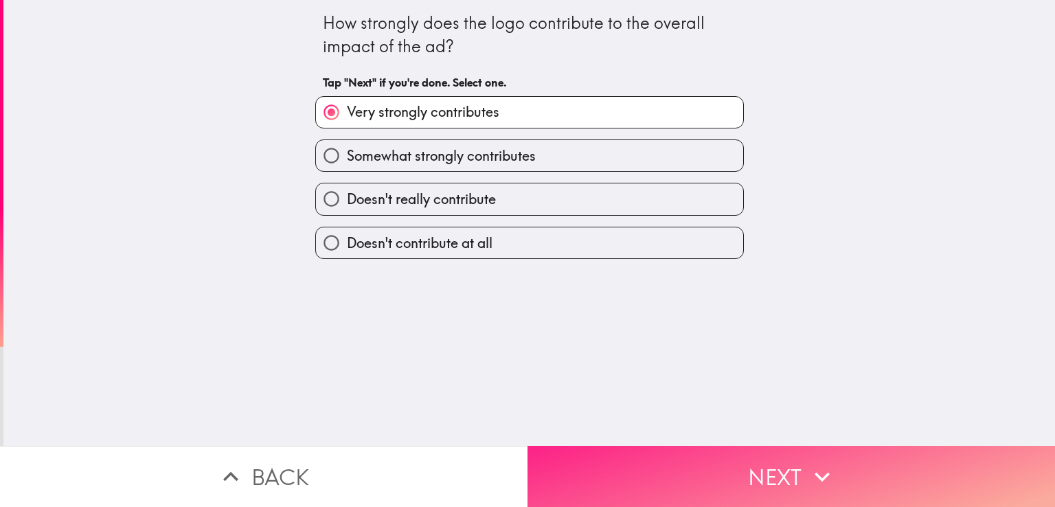
click at [643, 451] on button "Next" at bounding box center [790, 476] width 527 height 61
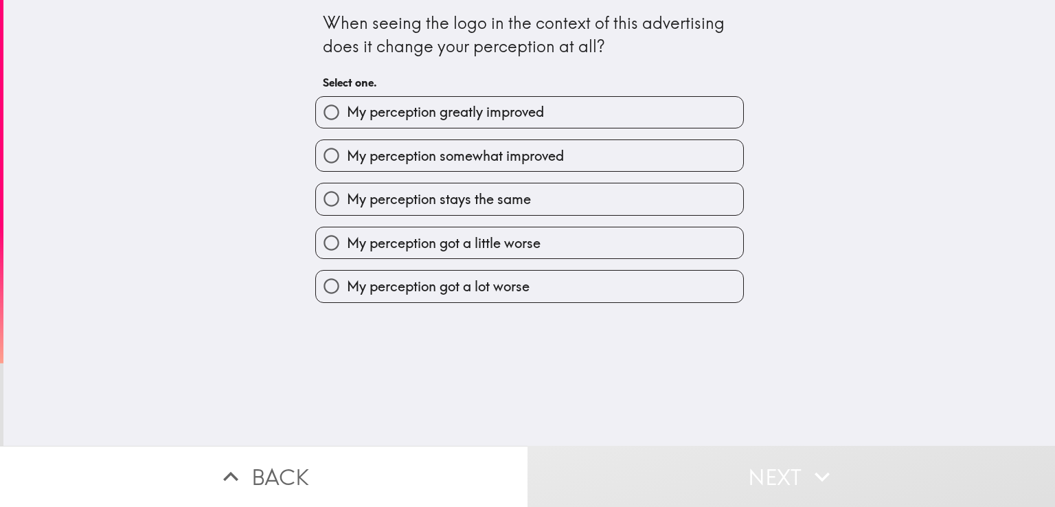
click at [399, 109] on span "My perception greatly improved" at bounding box center [445, 111] width 197 height 19
click at [347, 109] on input "My perception greatly improved" at bounding box center [331, 112] width 31 height 31
radio input "true"
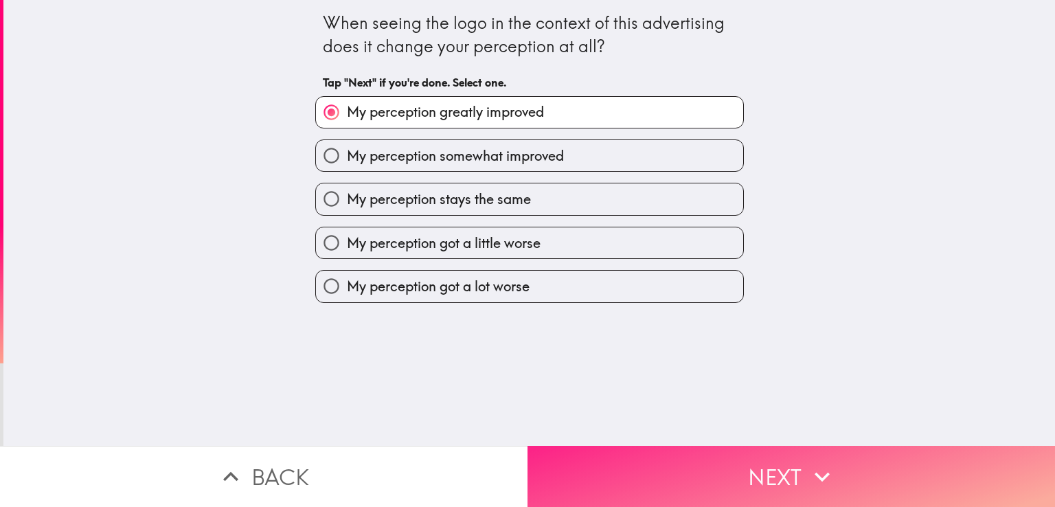
click at [632, 457] on button "Next" at bounding box center [790, 476] width 527 height 61
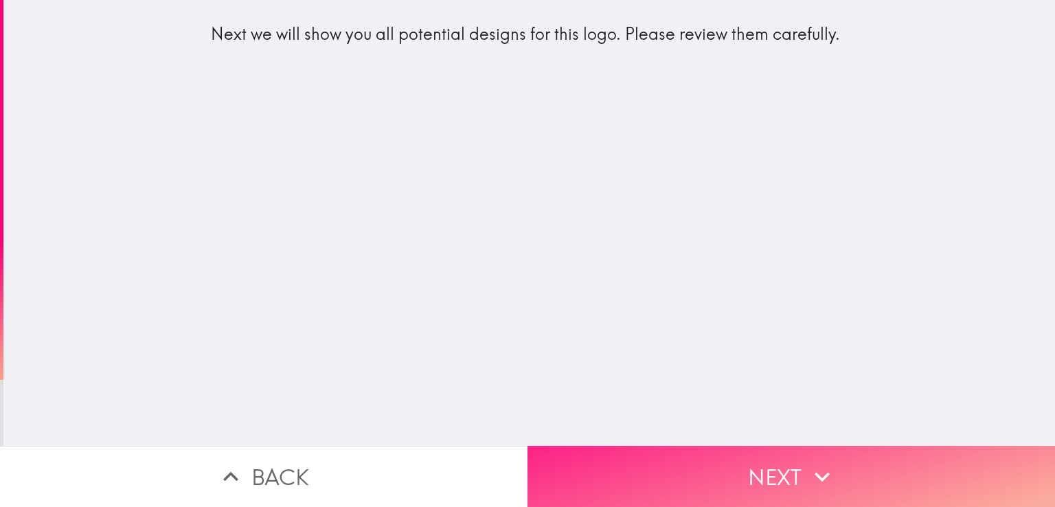
click at [647, 466] on button "Next" at bounding box center [790, 476] width 527 height 61
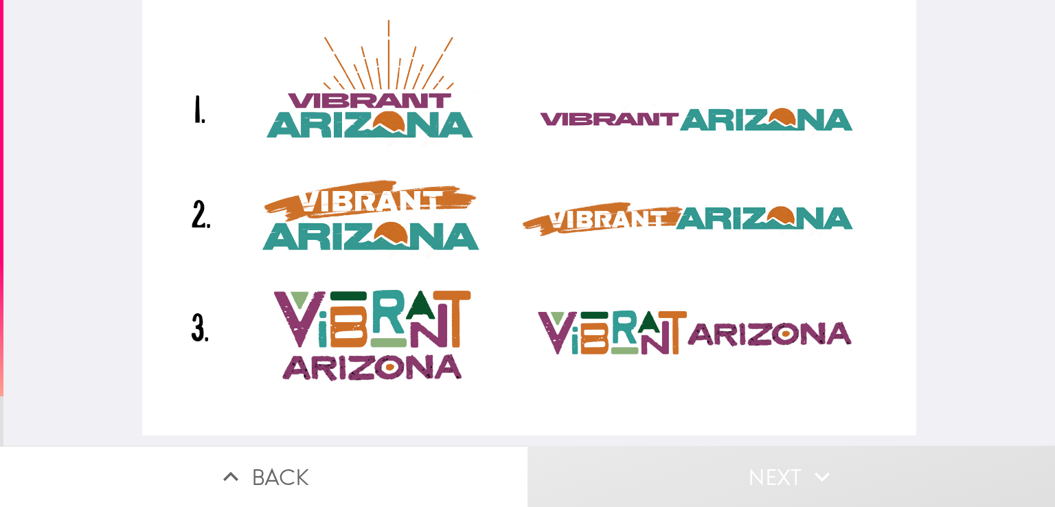
click at [405, 209] on div at bounding box center [528, 217] width 773 height 435
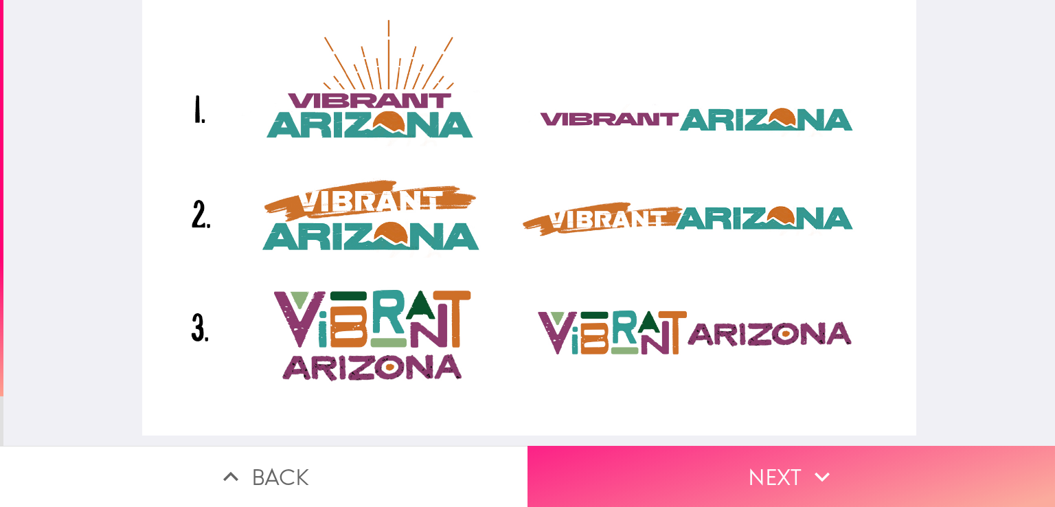
click at [637, 476] on button "Next" at bounding box center [790, 476] width 527 height 61
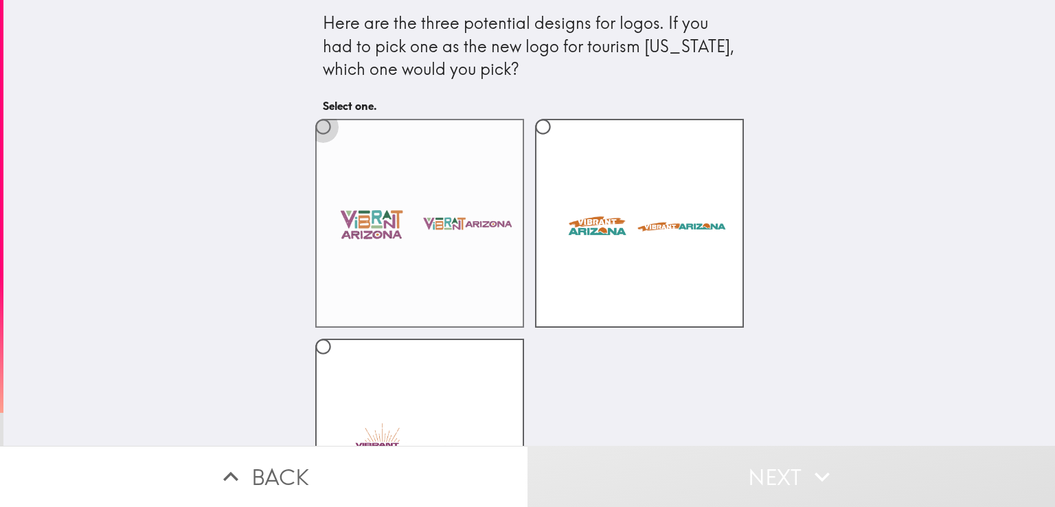
click at [311, 126] on input "radio" at bounding box center [323, 126] width 31 height 31
radio input "true"
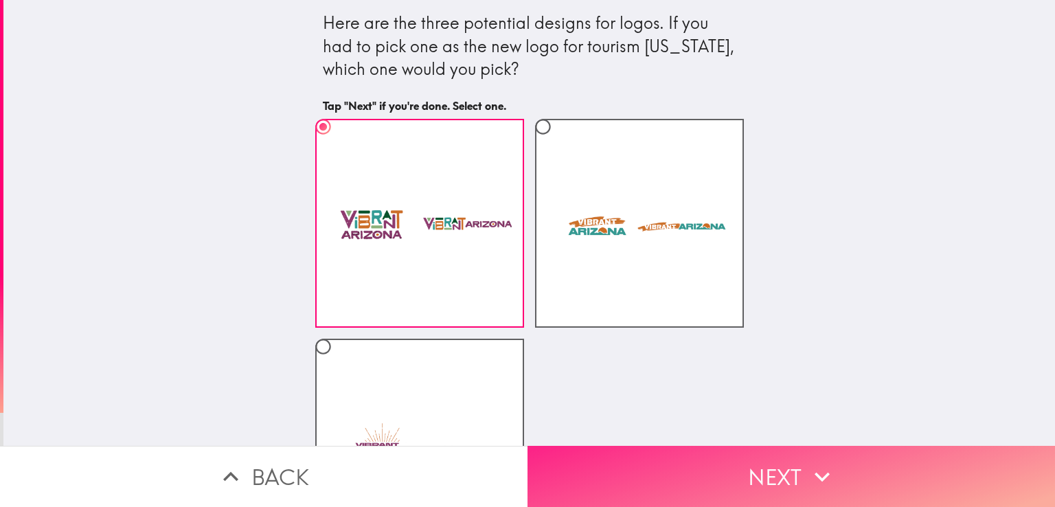
click at [642, 452] on button "Next" at bounding box center [790, 476] width 527 height 61
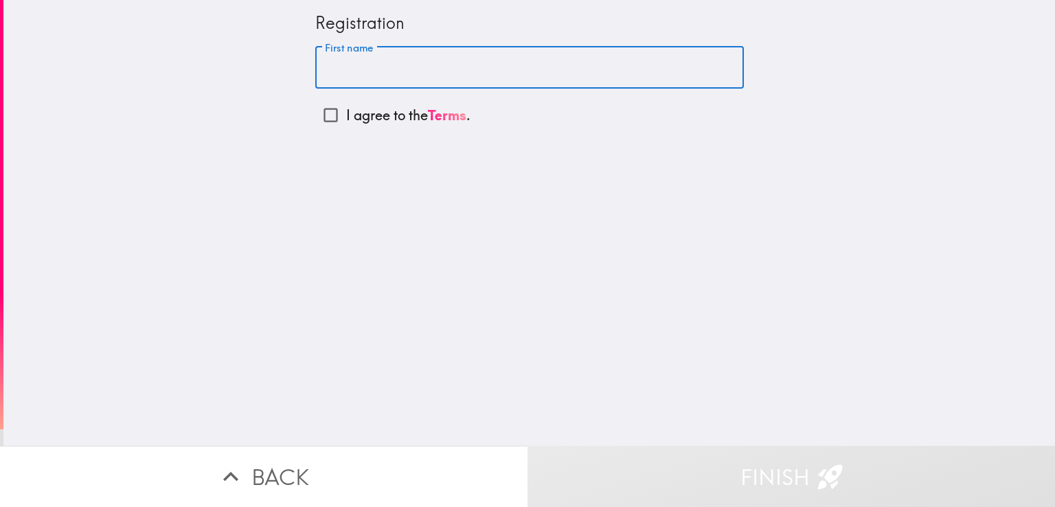
click at [411, 71] on input "First name" at bounding box center [529, 68] width 428 height 43
click at [475, 65] on input "[PERSON_NAME]" at bounding box center [529, 68] width 428 height 43
type input "[PERSON_NAME]"
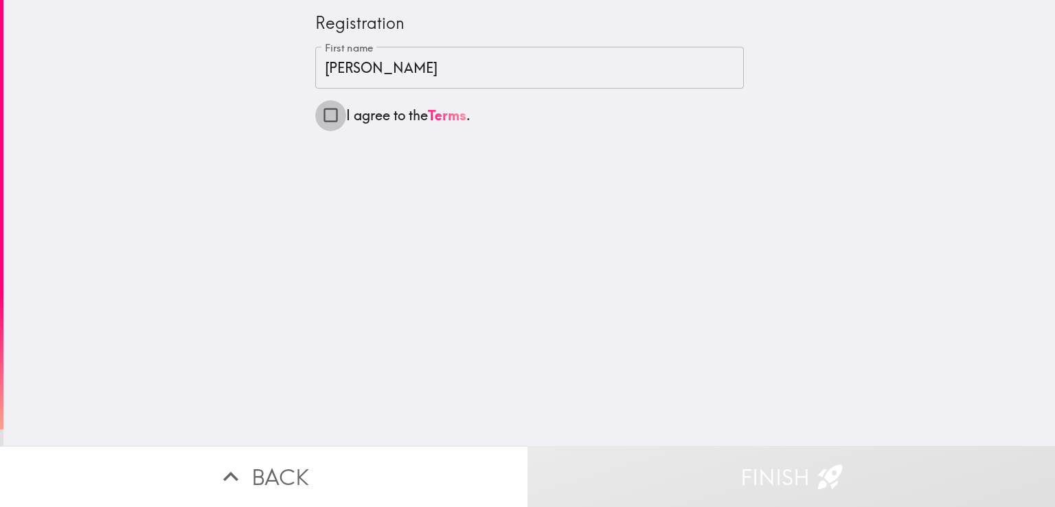
click at [320, 115] on input "I agree to the Terms ." at bounding box center [330, 115] width 31 height 31
checkbox input "true"
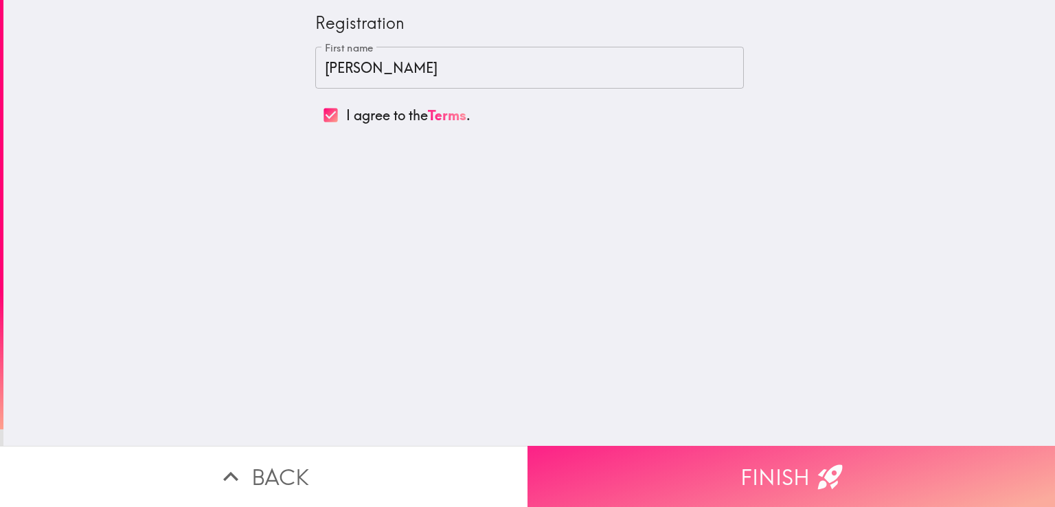
click at [650, 448] on button "Finish" at bounding box center [790, 476] width 527 height 61
